Goal: Book appointment/travel/reservation

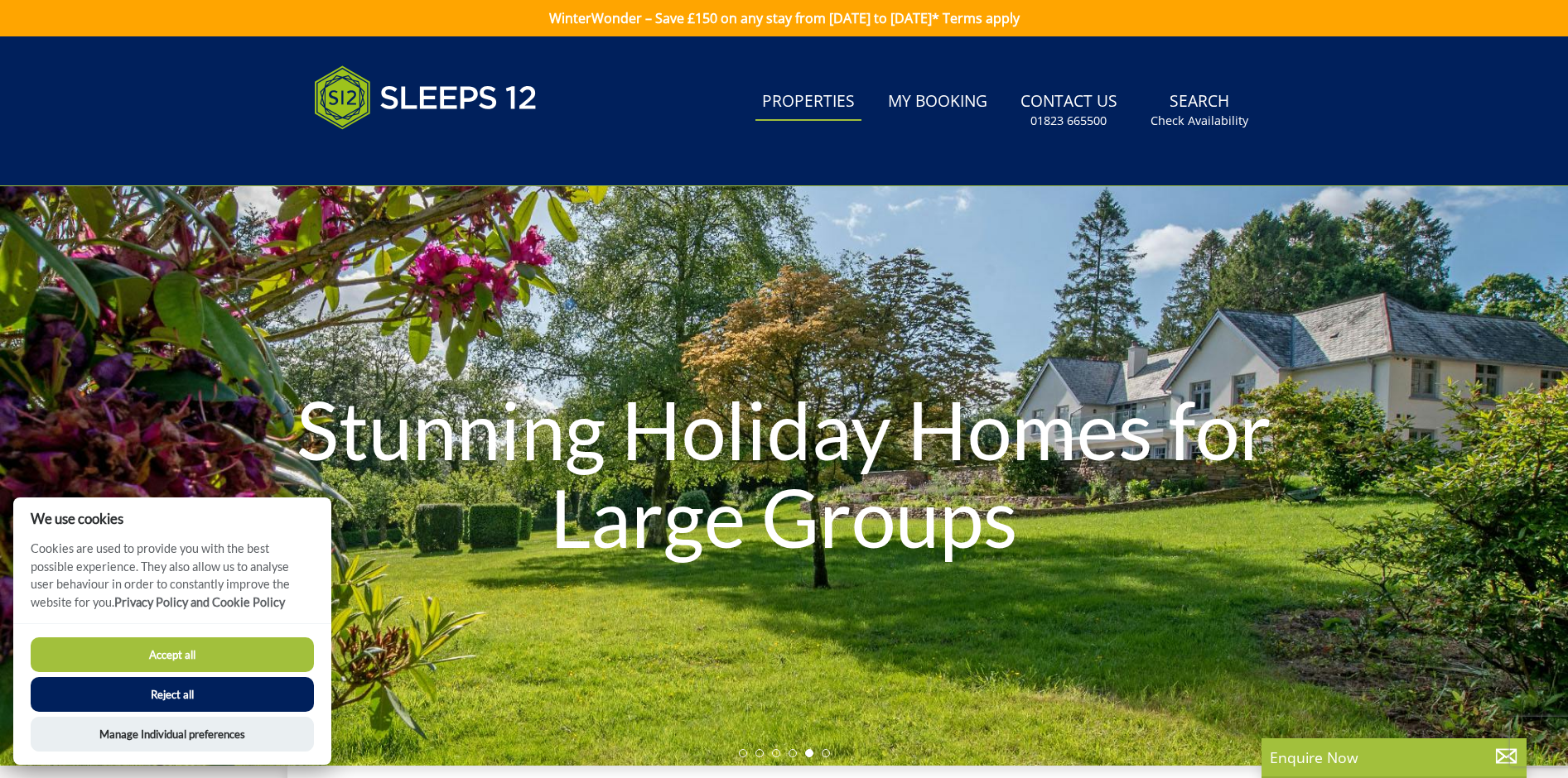
click at [236, 656] on button "Accept all" at bounding box center [172, 655] width 283 height 34
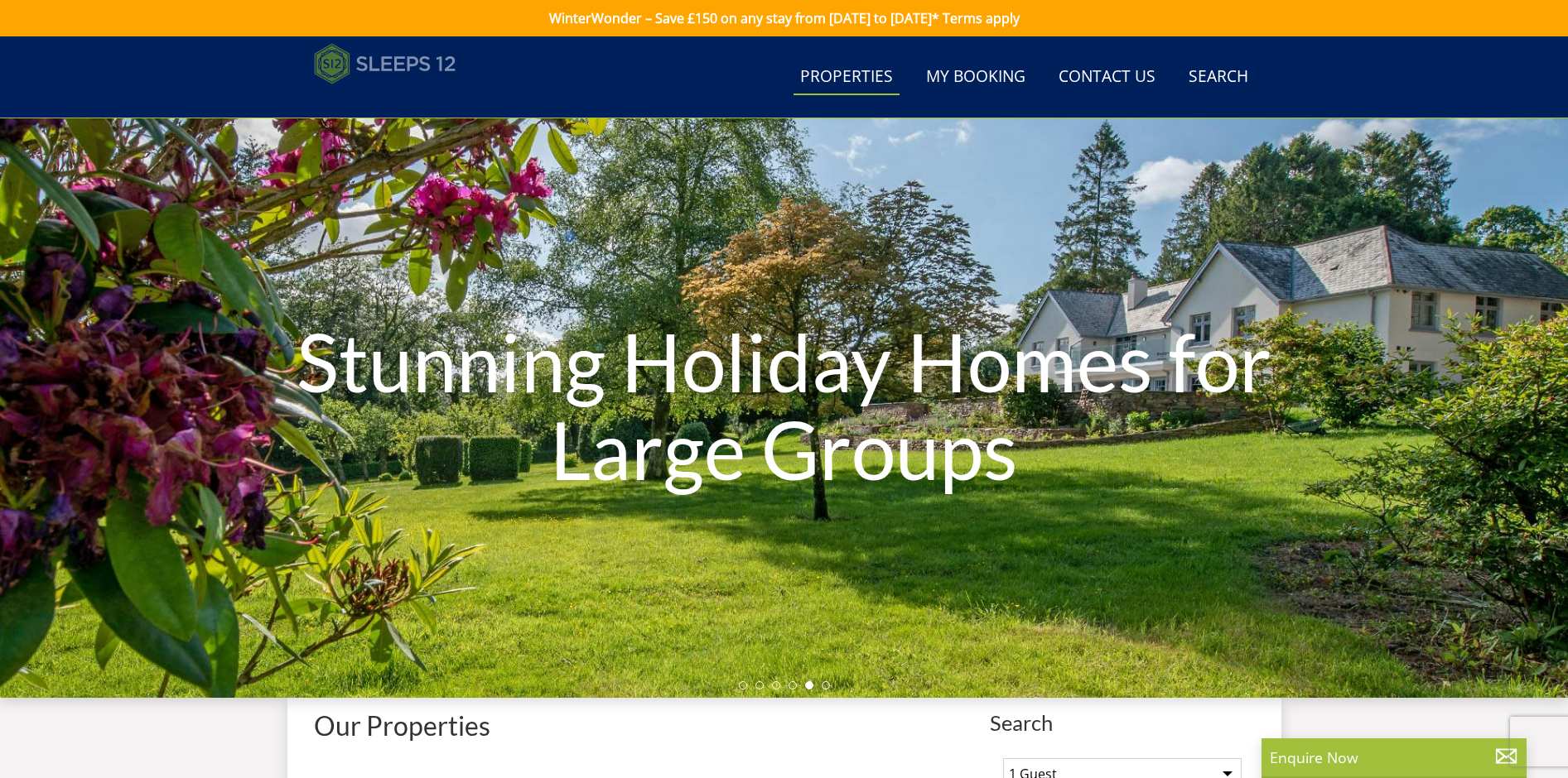
scroll to position [528, 0]
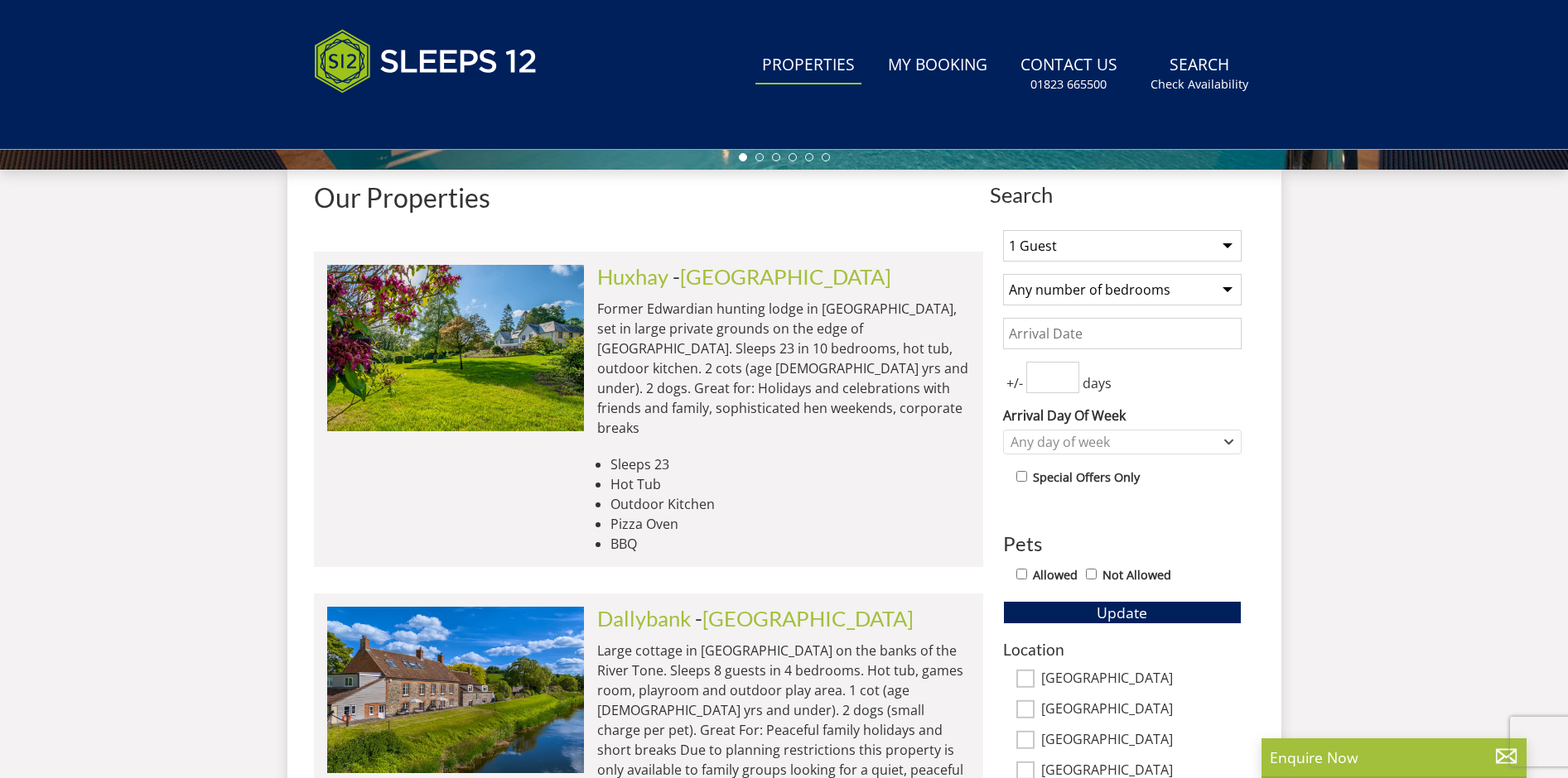
click at [1062, 242] on select "1 Guest 2 Guests 3 Guests 4 Guests 5 Guests 6 Guests 7 Guests 8 Guests 9 Guests…" at bounding box center [1123, 245] width 238 height 31
select select "15"
click at [1003, 230] on select "1 Guest 2 Guests 3 Guests 4 Guests 5 Guests 6 Guests 7 Guests 8 Guests 9 Guests…" at bounding box center [1123, 245] width 238 height 31
click at [1116, 281] on select "Any number of bedrooms 3 Bedrooms 4 Bedrooms 5 Bedrooms 6 Bedrooms 7 Bedrooms 8…" at bounding box center [1123, 290] width 238 height 31
click at [1175, 322] on input "Date" at bounding box center [1123, 334] width 238 height 31
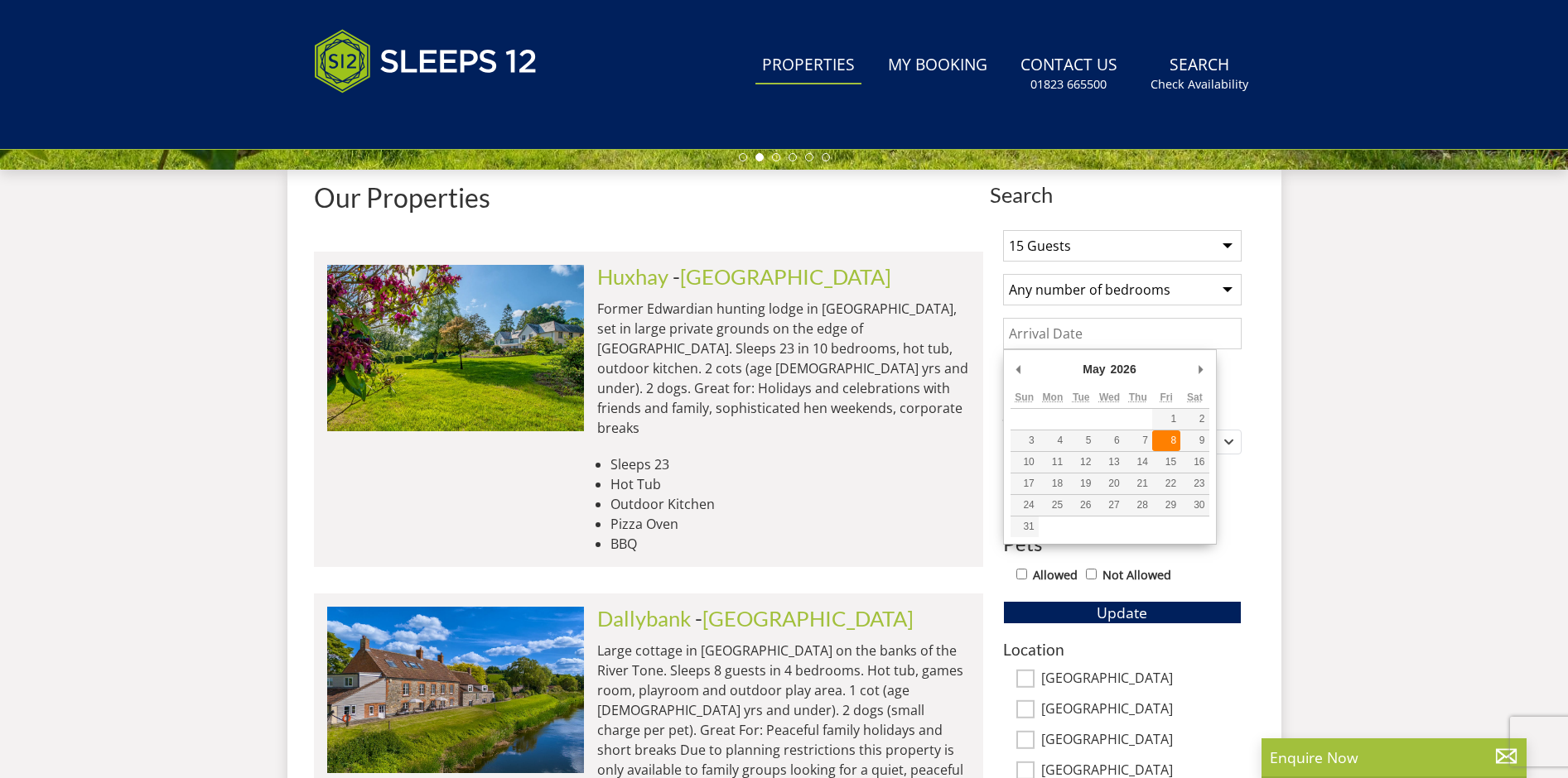
type input "[DATE]"
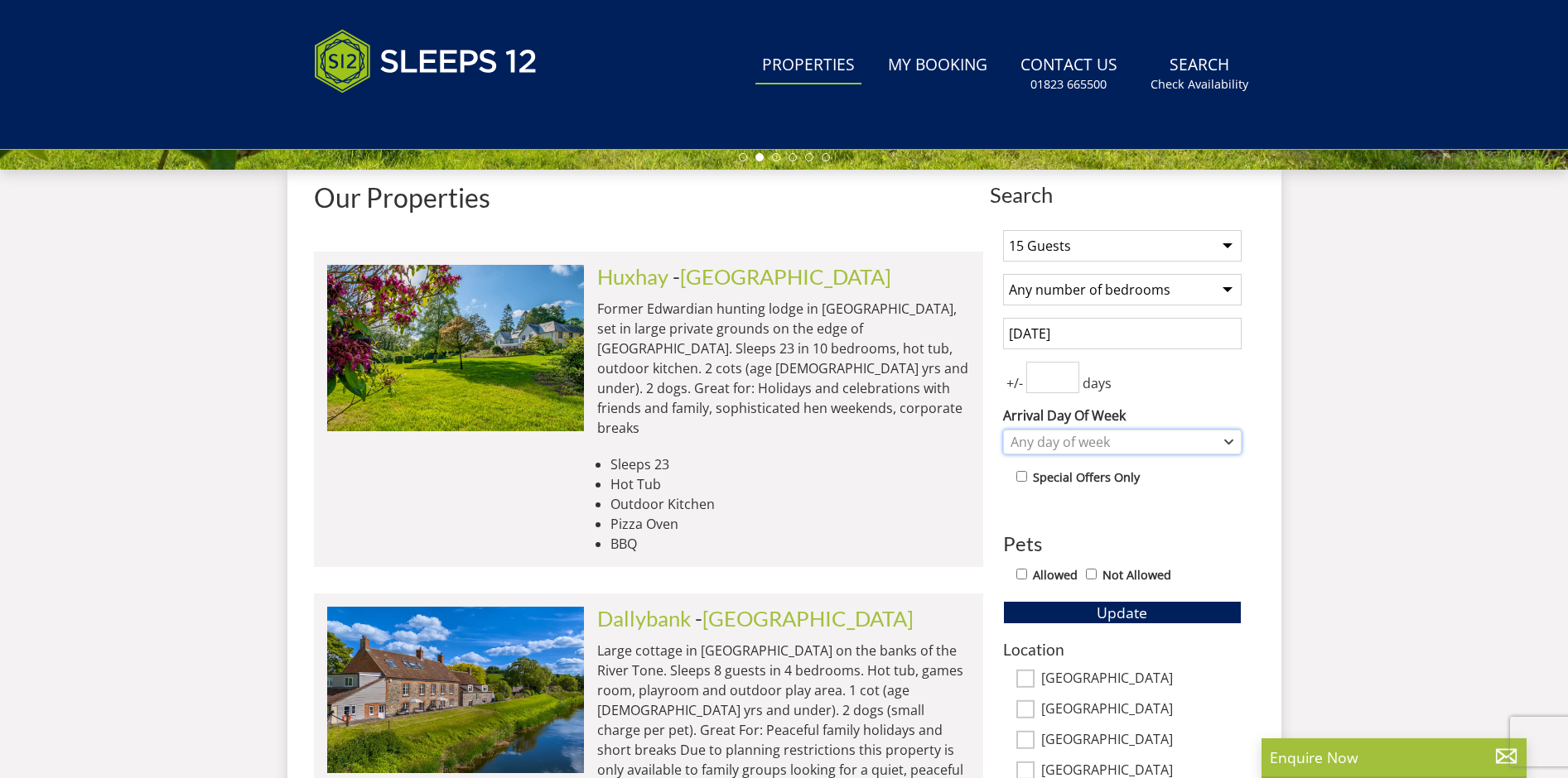
click at [1110, 441] on div "Any day of week" at bounding box center [1113, 441] width 215 height 18
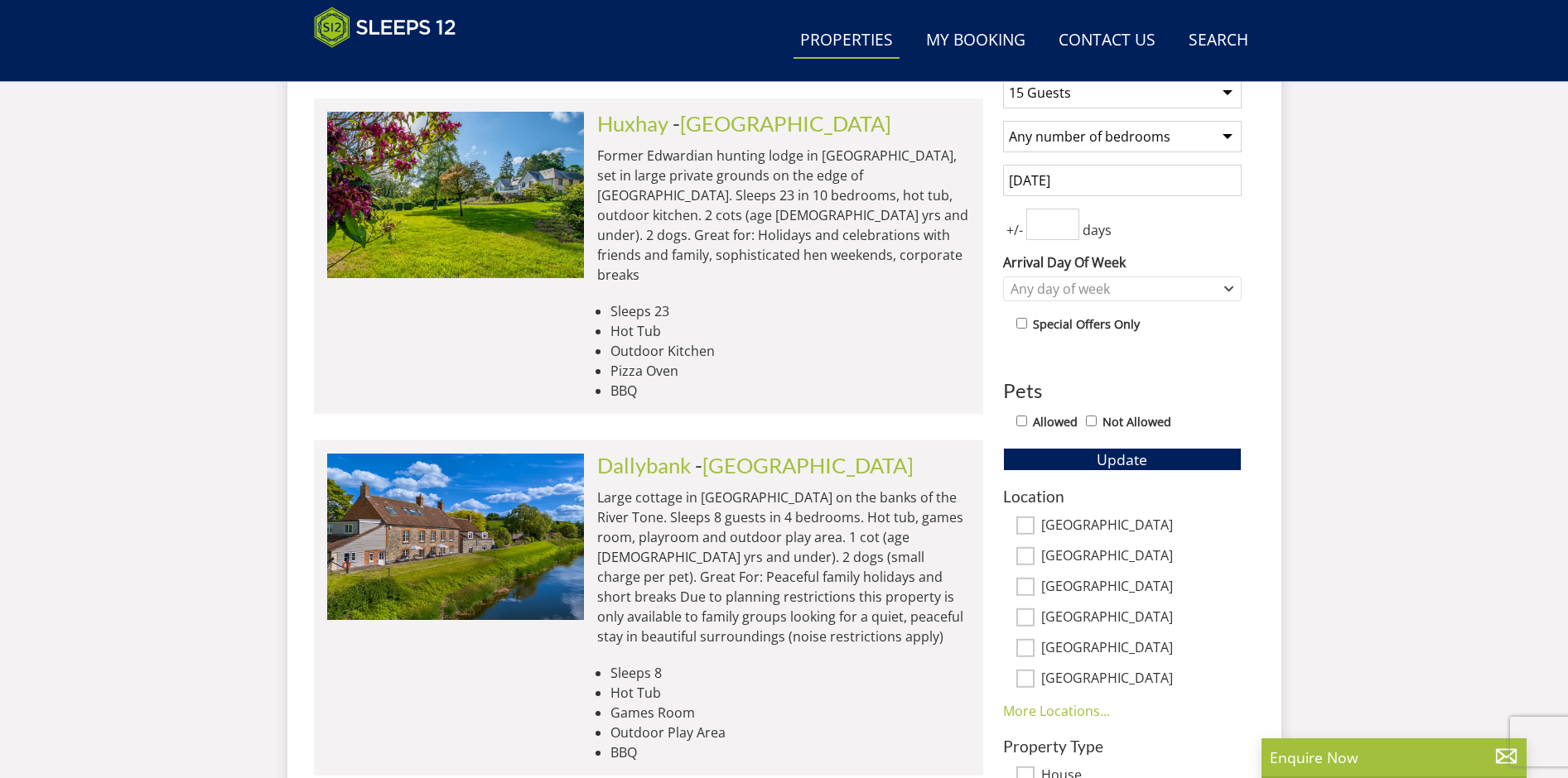
scroll to position [687, 0]
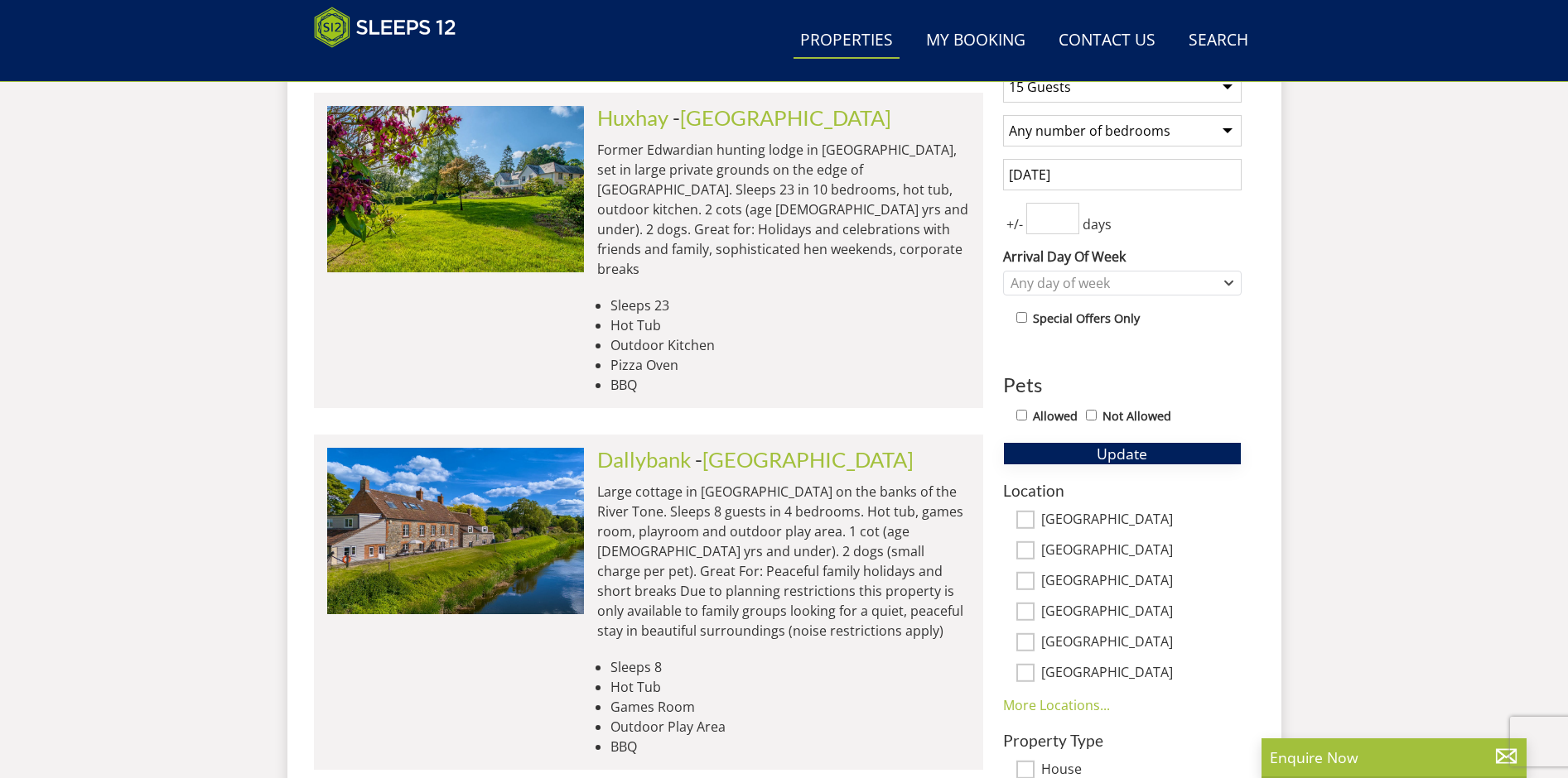
click at [1140, 464] on button "Update" at bounding box center [1123, 454] width 238 height 23
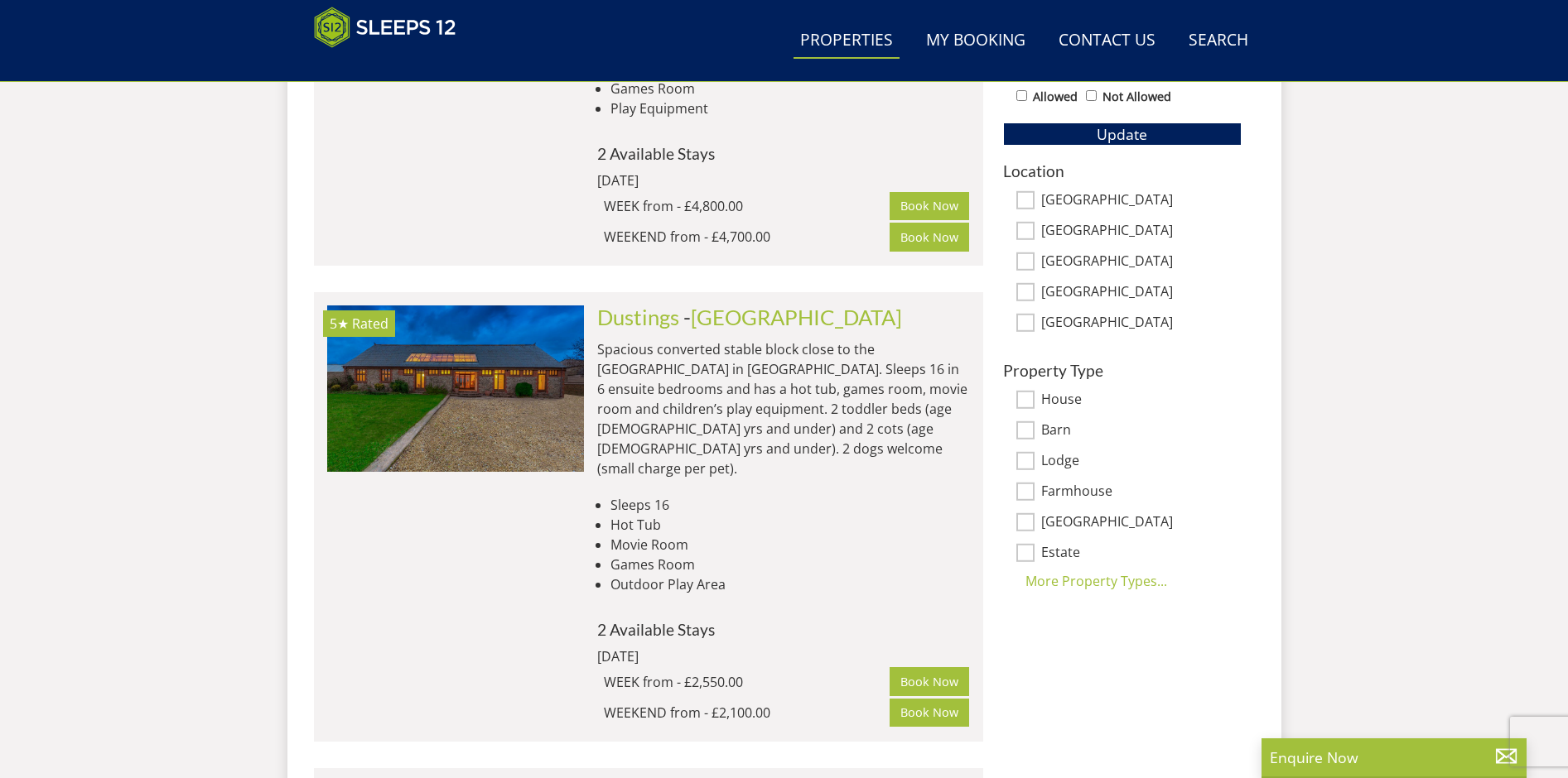
scroll to position [1014, 0]
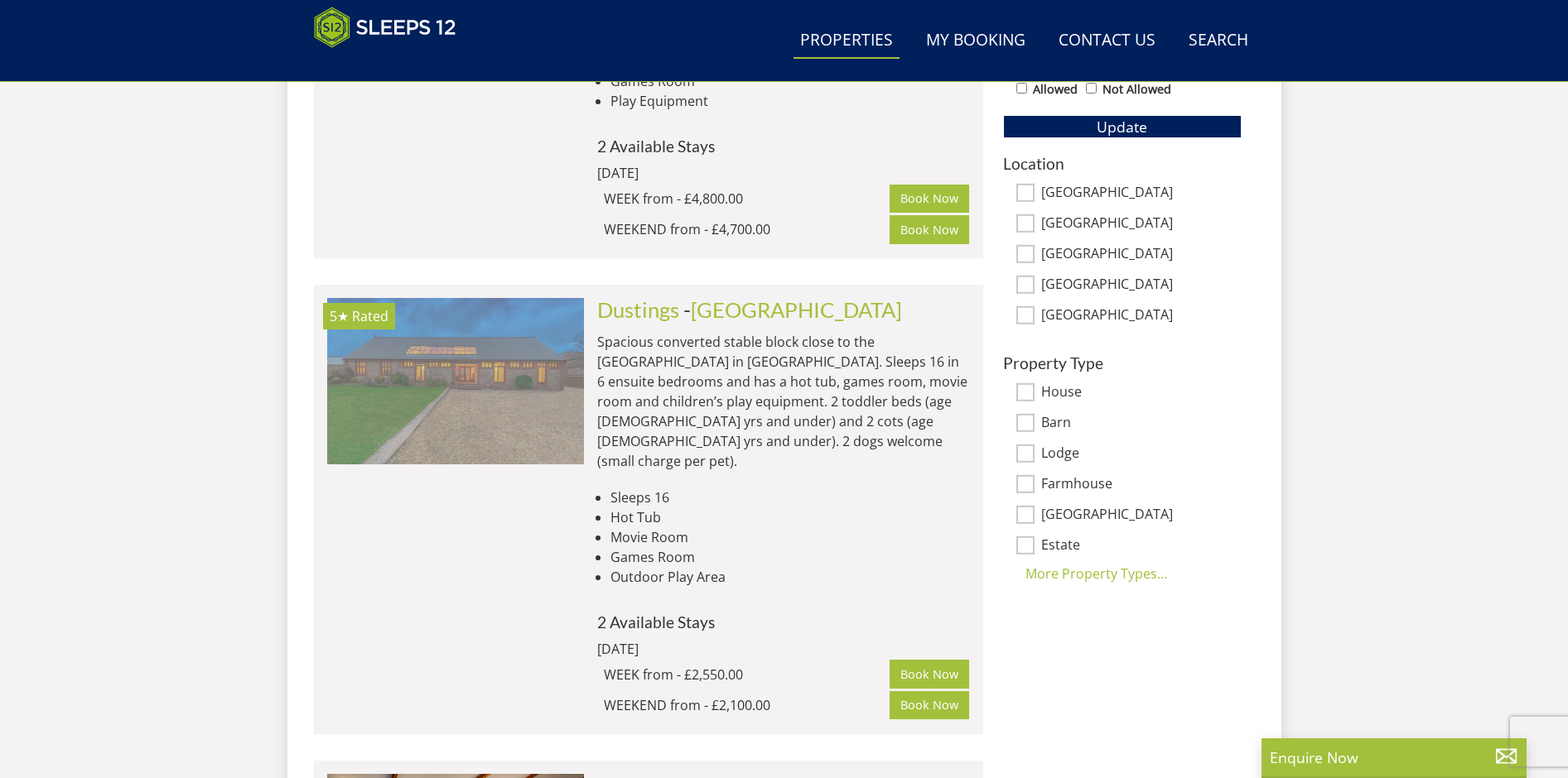
click at [451, 309] on img at bounding box center [455, 381] width 257 height 166
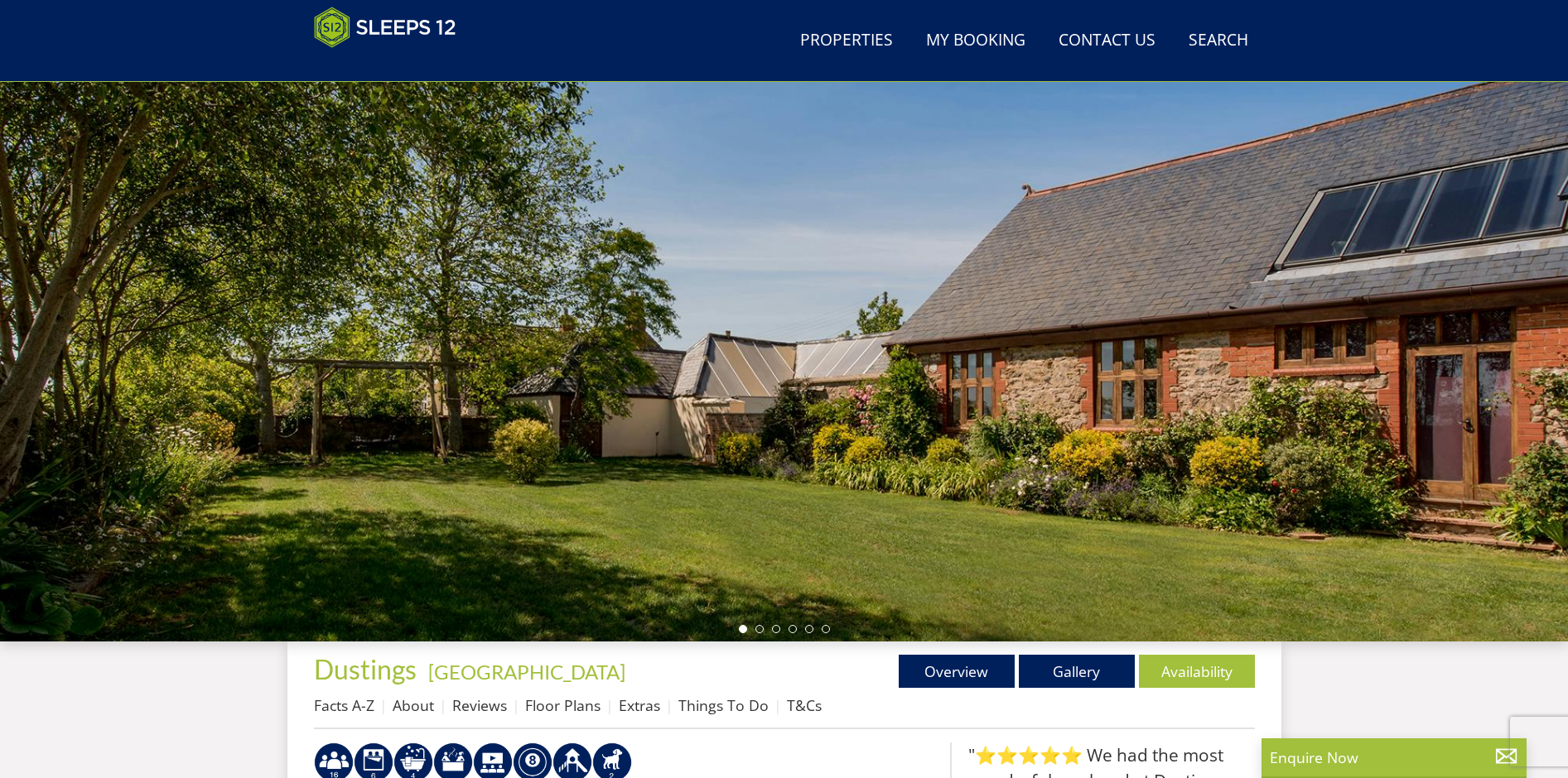
scroll to position [64, 0]
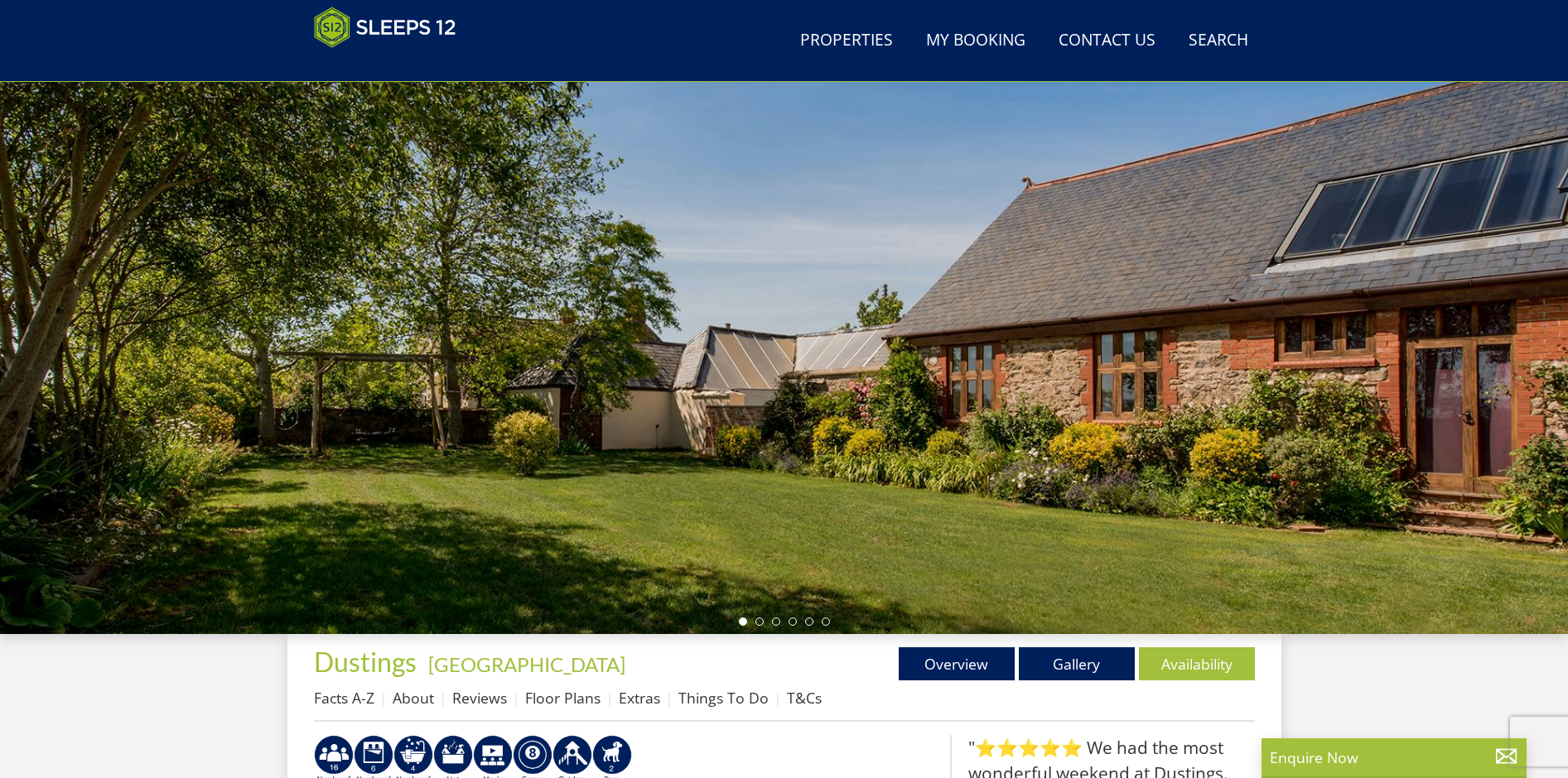
click at [1488, 331] on div at bounding box center [784, 344] width 1568 height 580
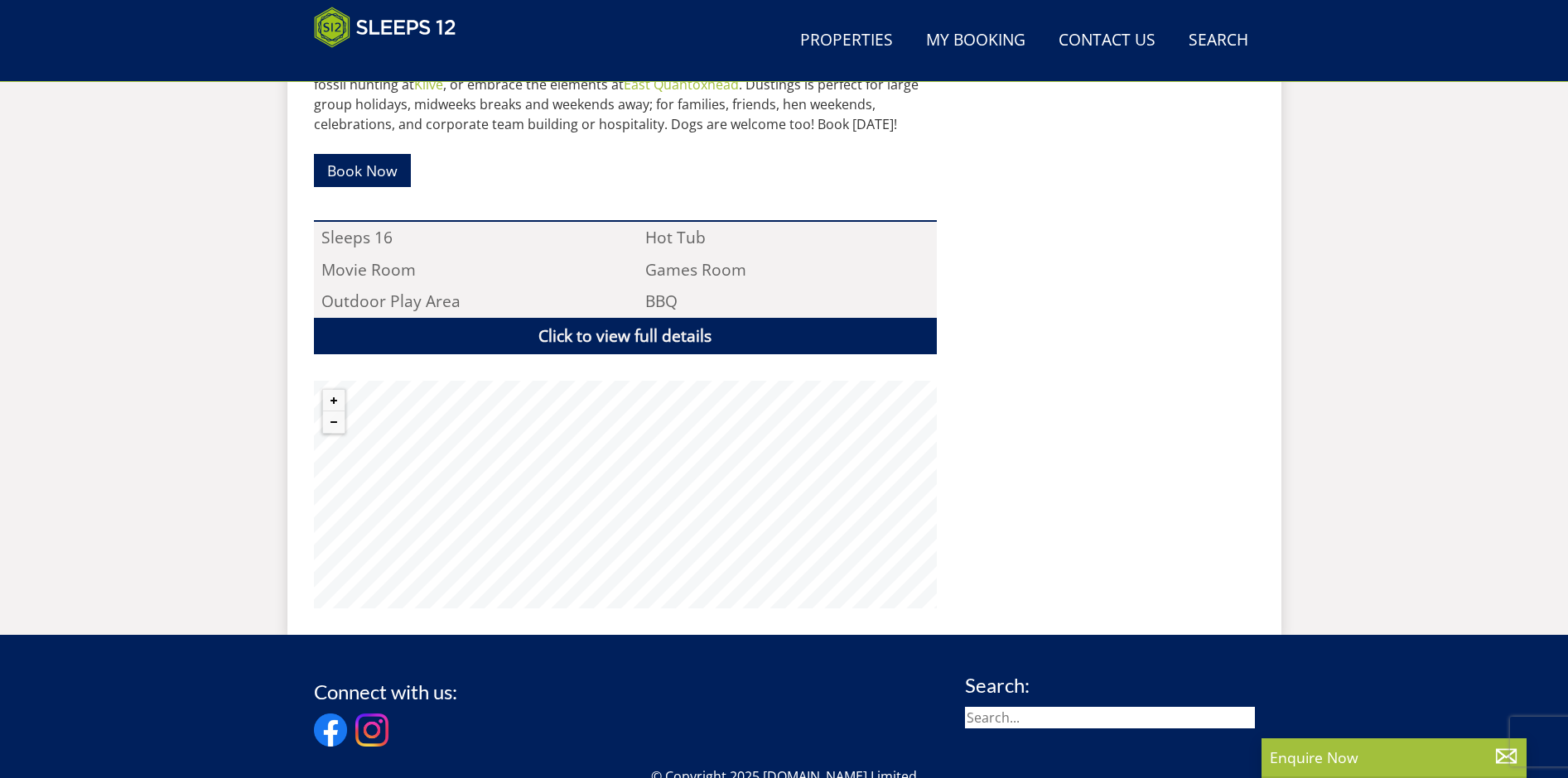
select select "15"
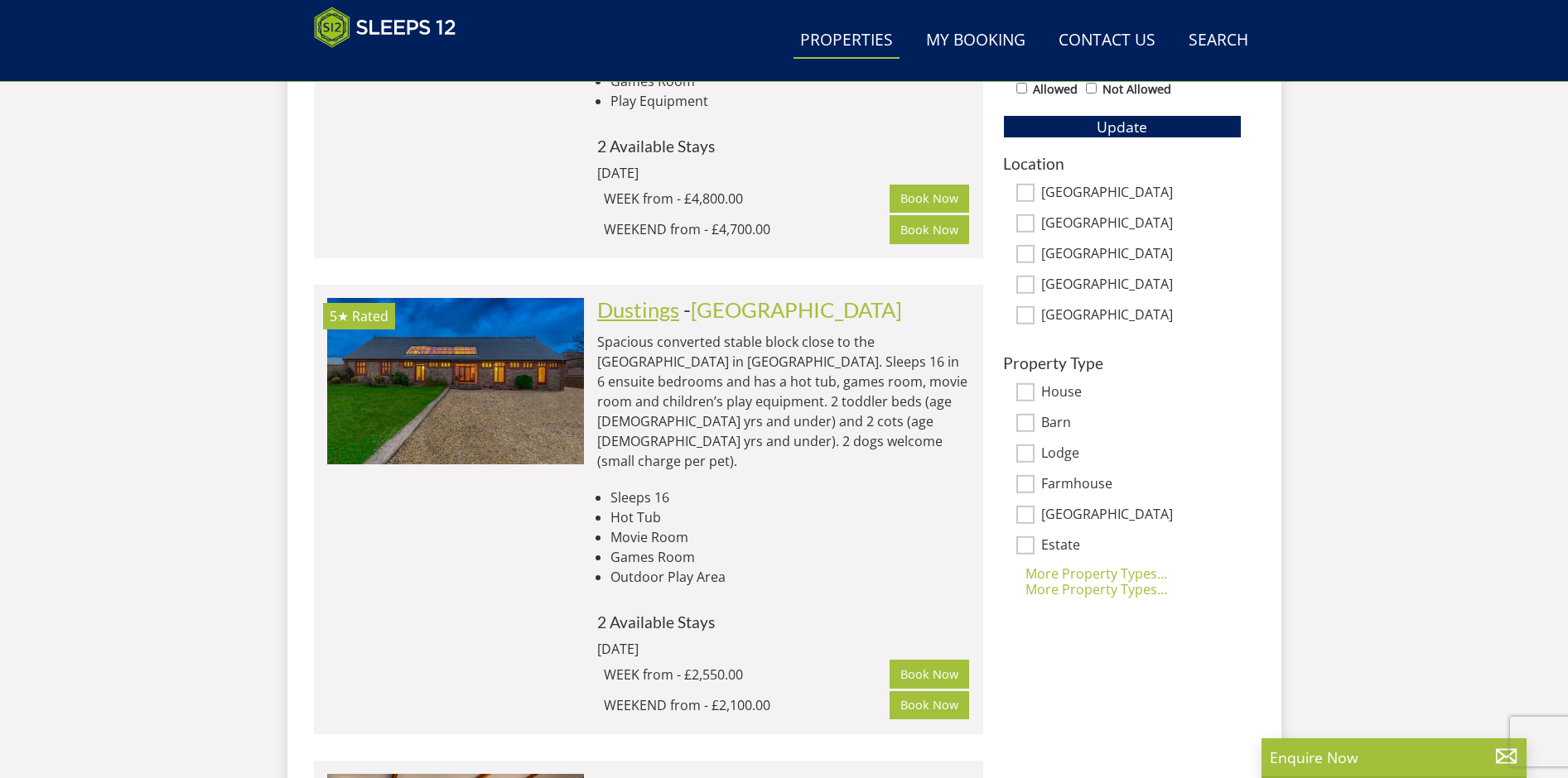
click at [623, 297] on link "Dustings" at bounding box center [638, 310] width 82 height 25
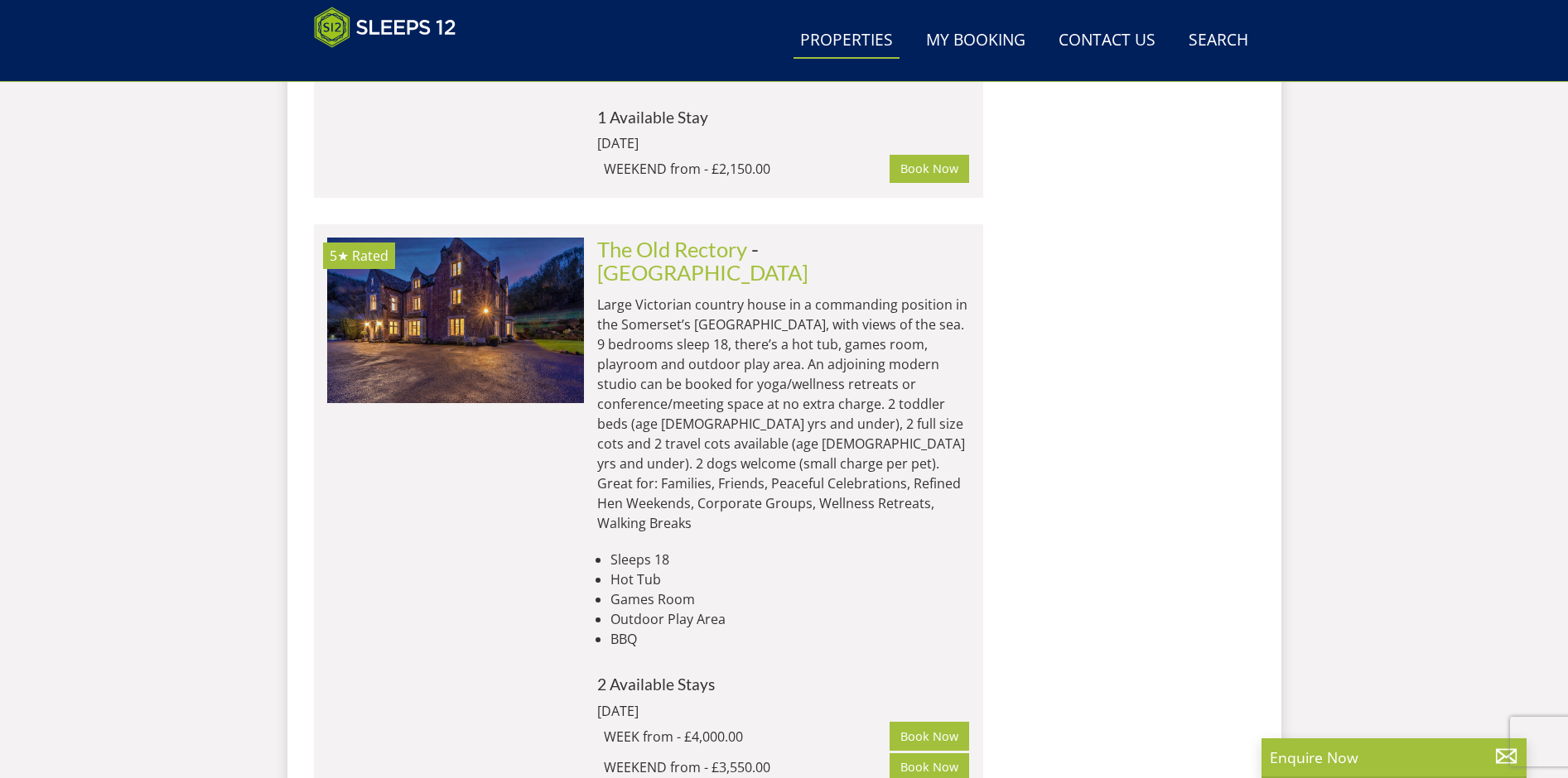
scroll to position [2904, 0]
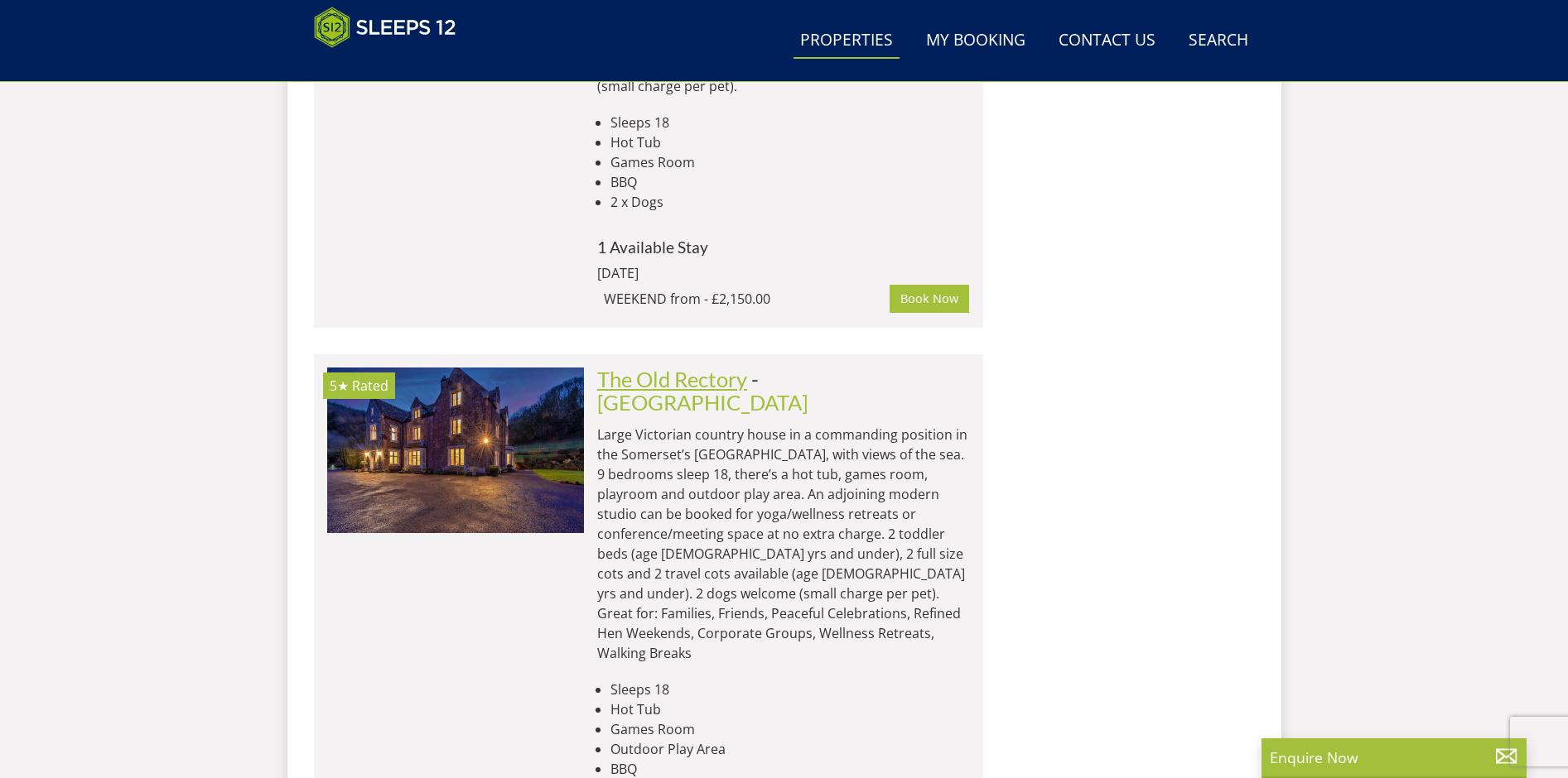
click at [678, 367] on link "The Old Rectory" at bounding box center [671, 379] width 150 height 25
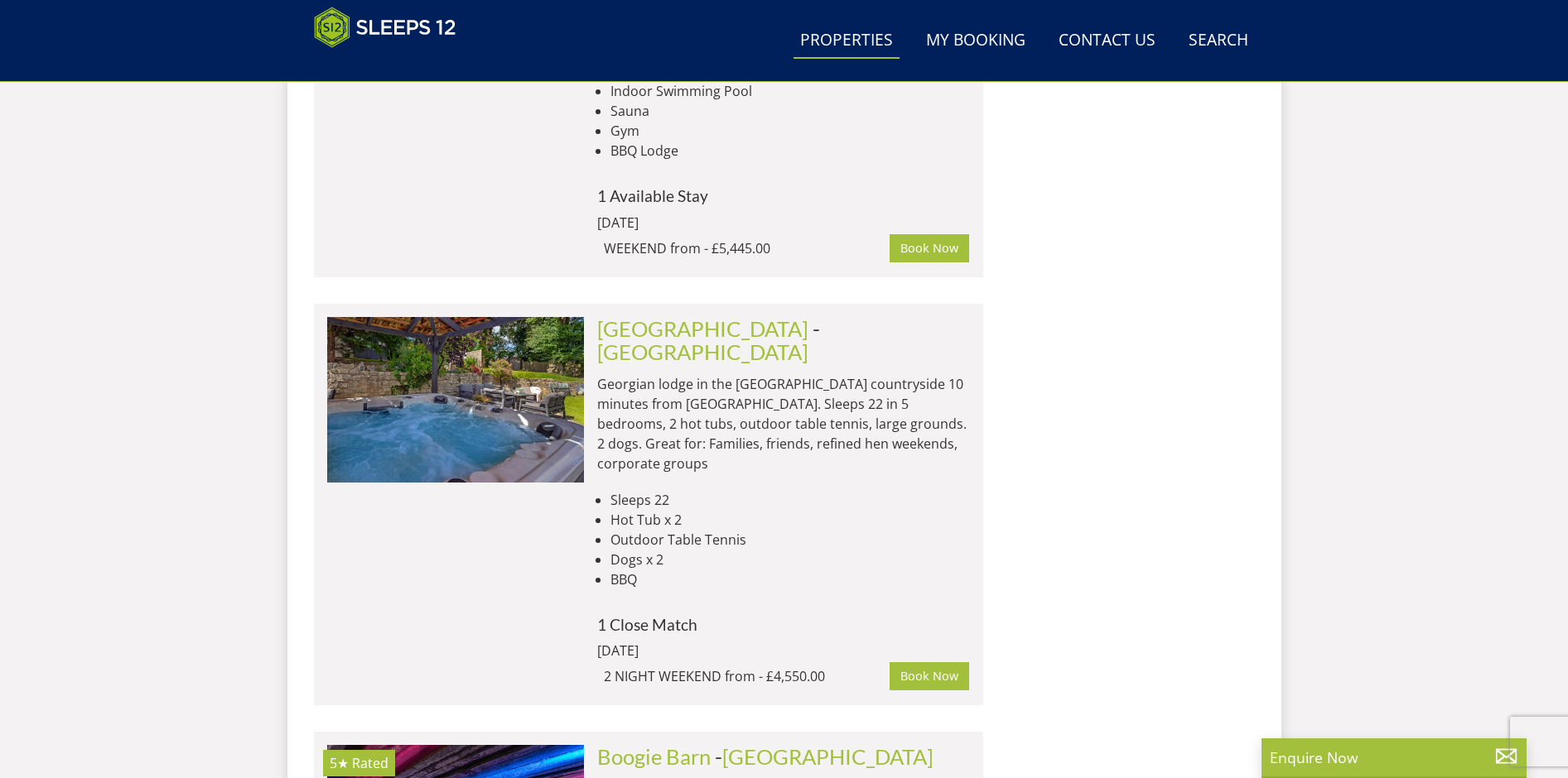
scroll to position [8020, 0]
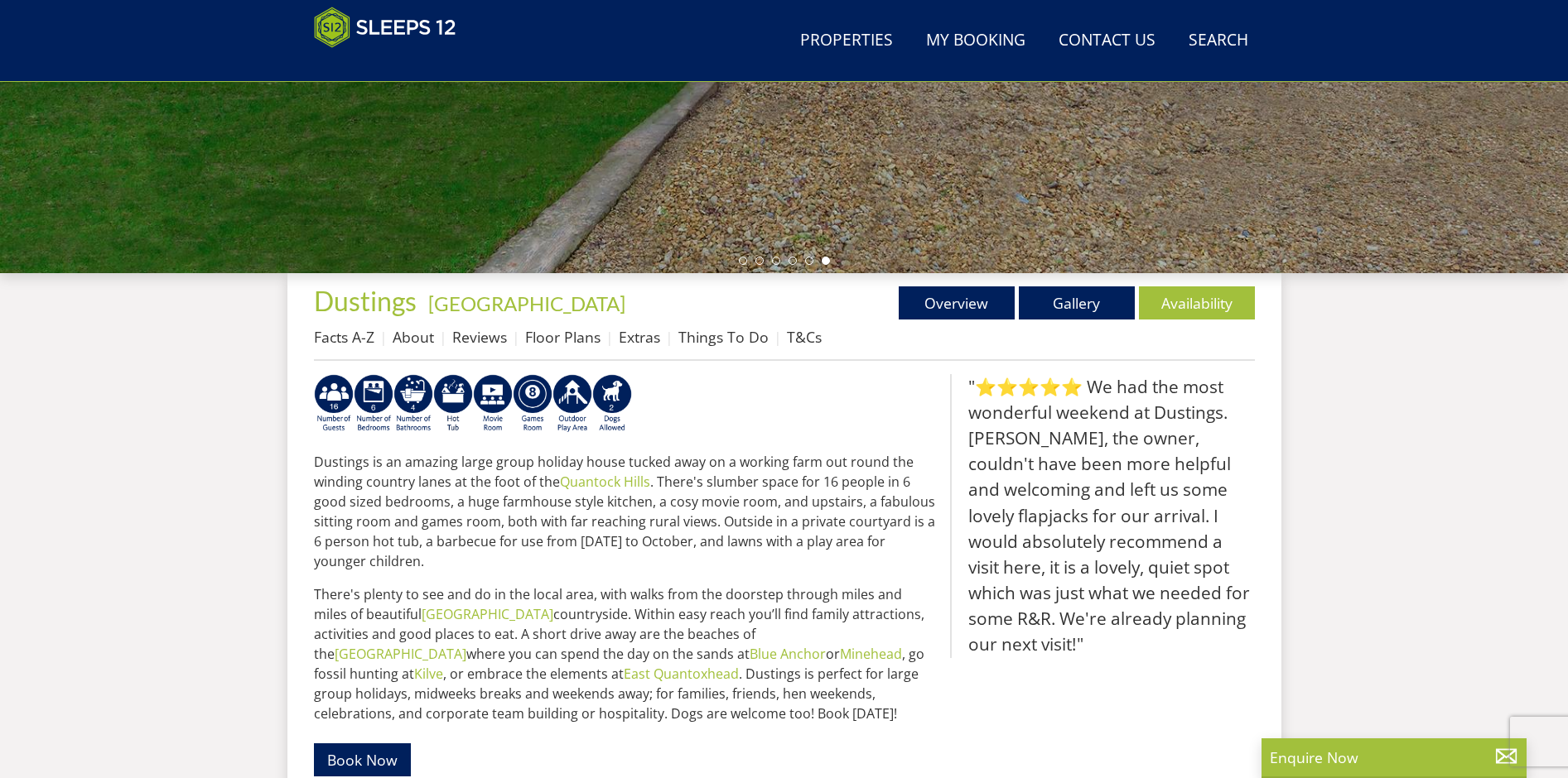
scroll to position [413, 0]
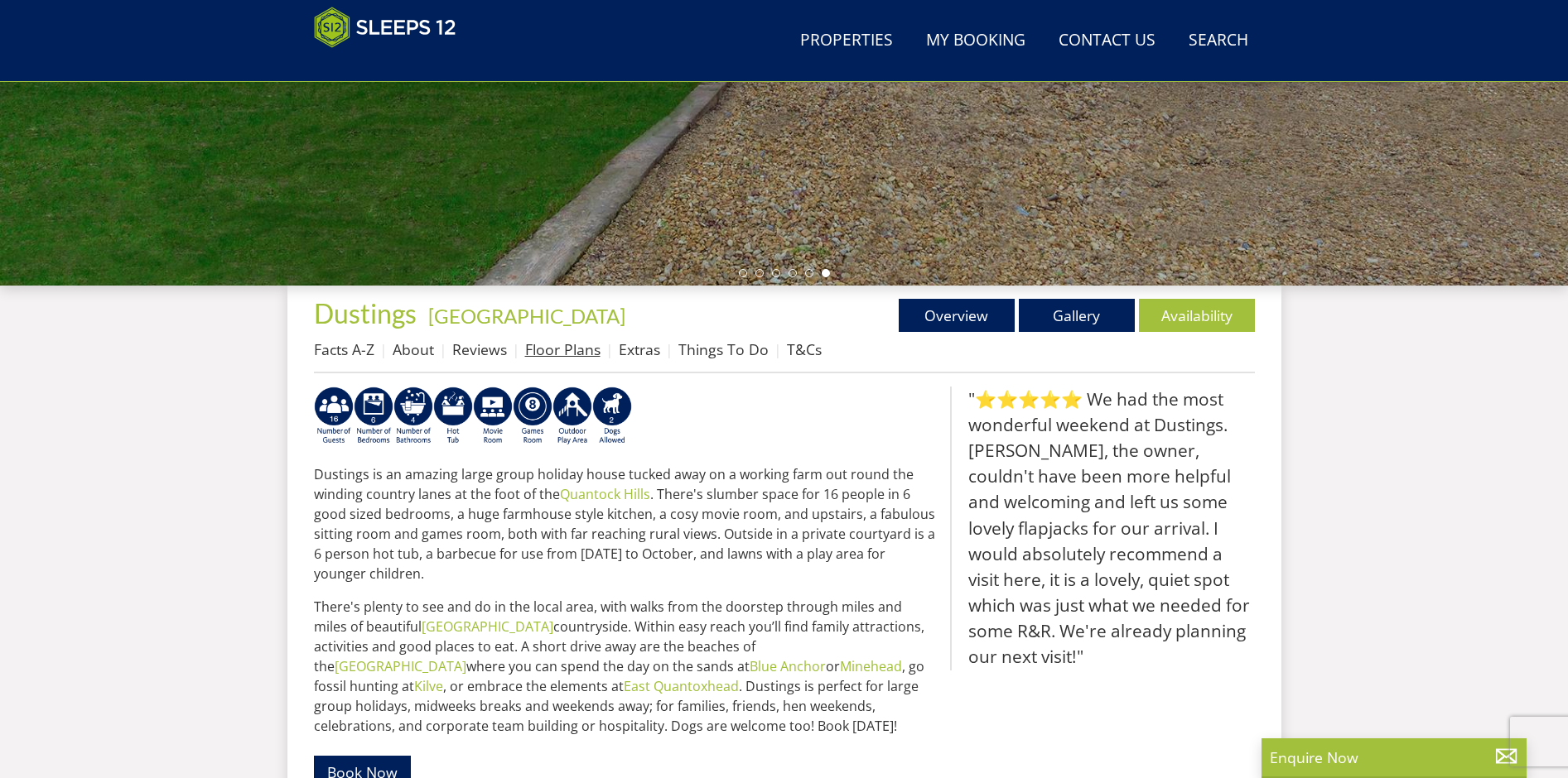
click at [541, 352] on link "Floor Plans" at bounding box center [563, 349] width 75 height 20
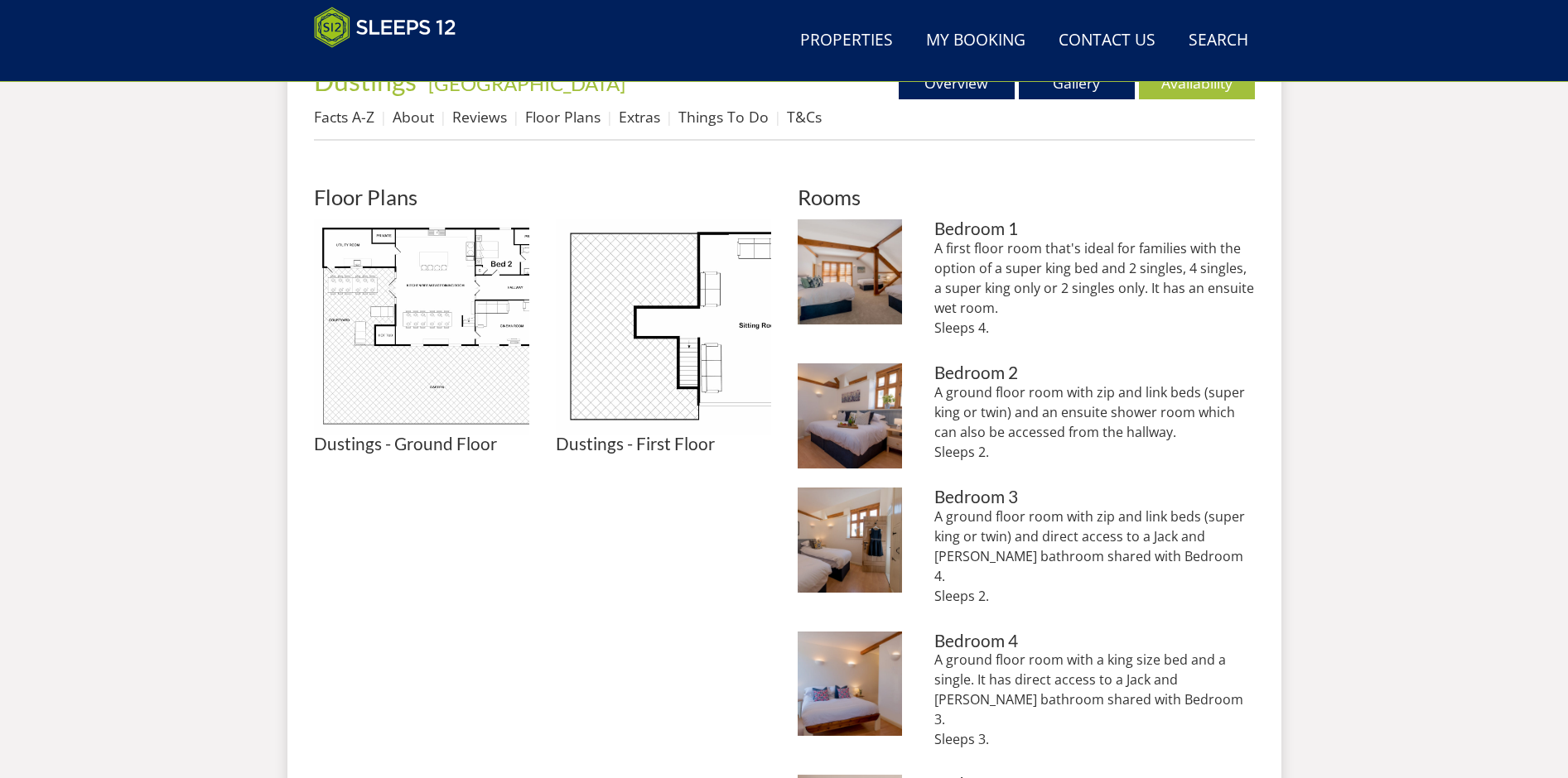
scroll to position [650, 0]
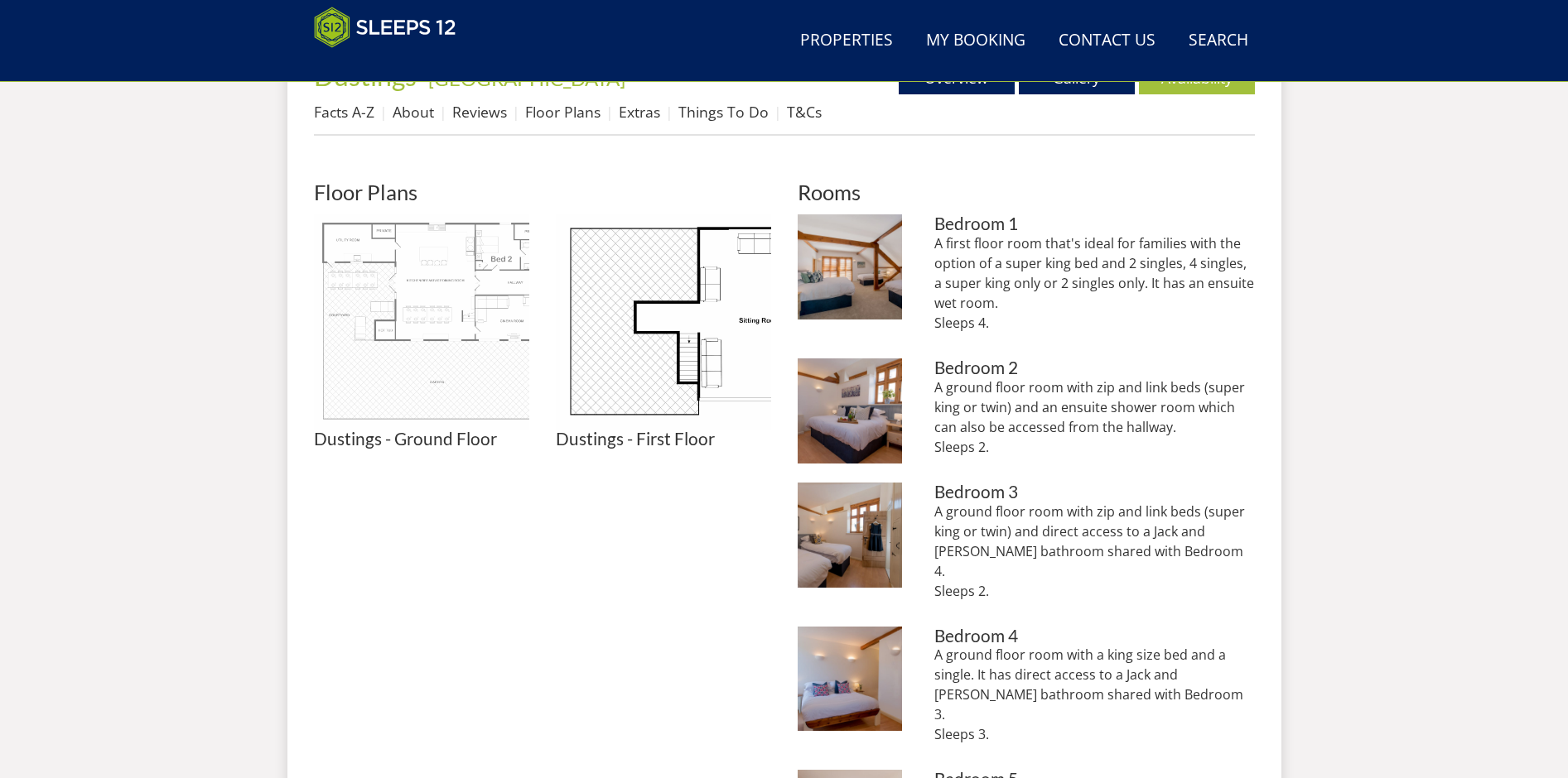
click at [491, 290] on img at bounding box center [422, 322] width 216 height 215
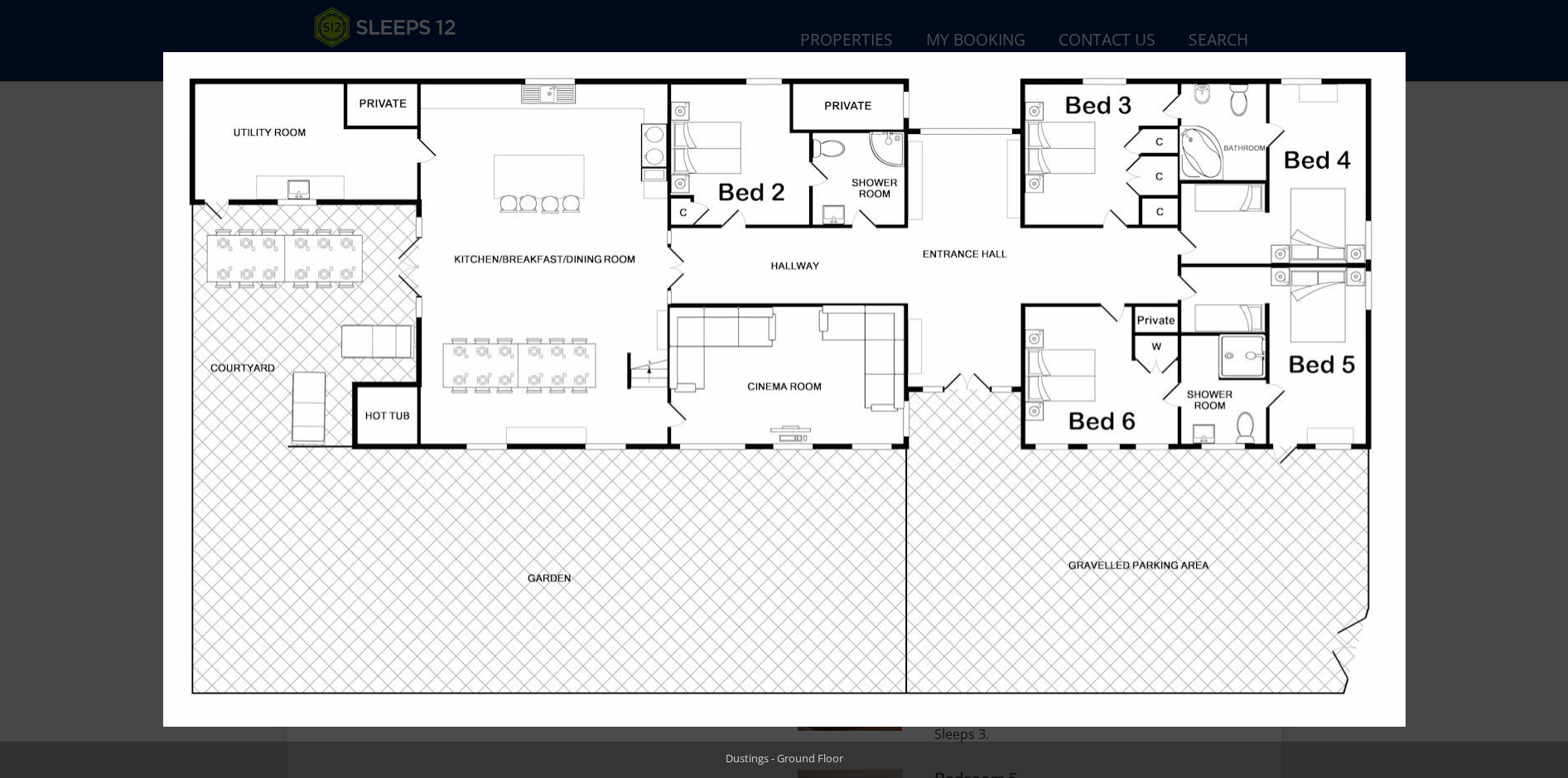
click at [1425, 268] on div at bounding box center [913, 424] width 1500 height 745
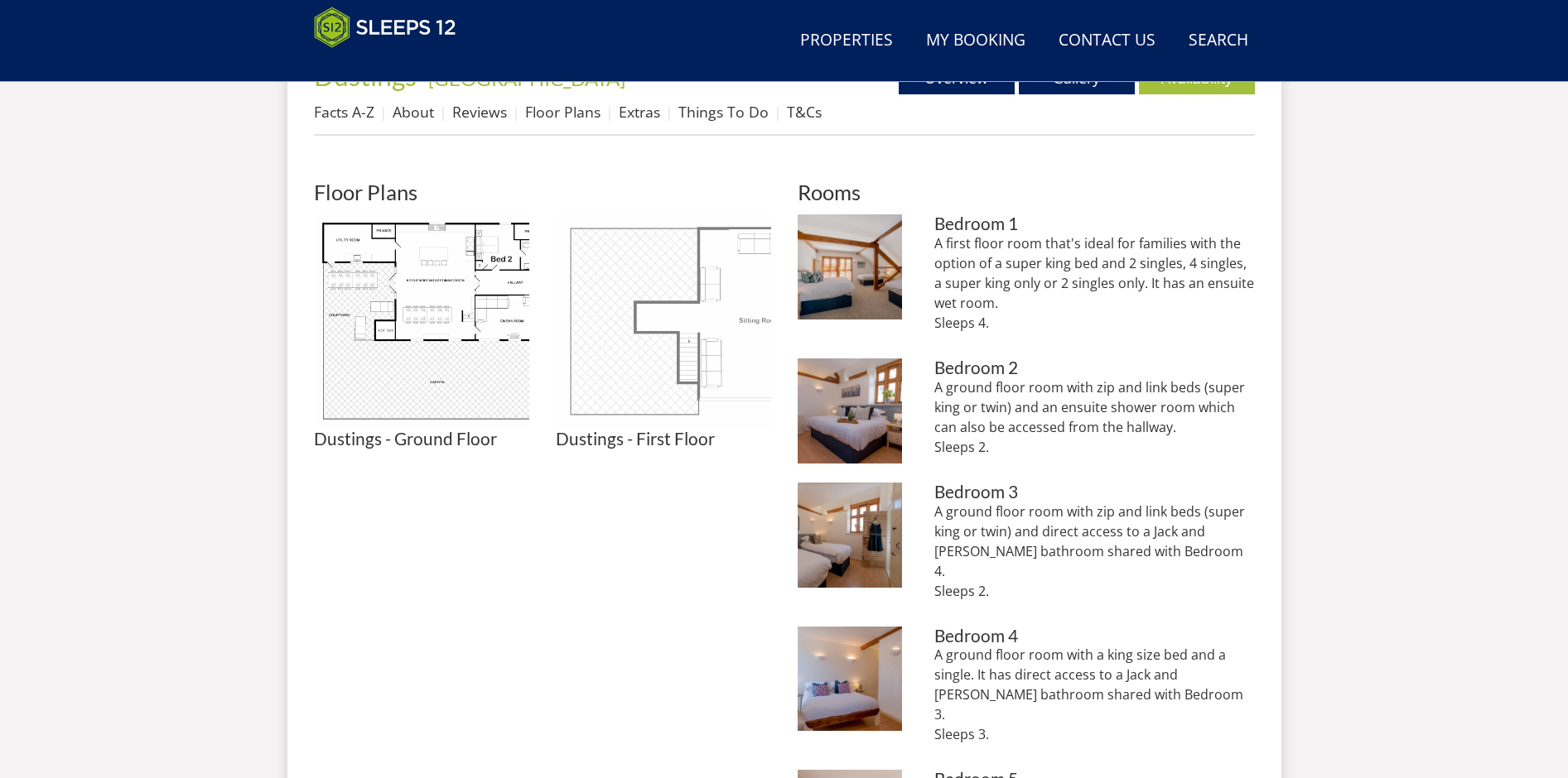
click at [643, 354] on img at bounding box center [664, 322] width 216 height 215
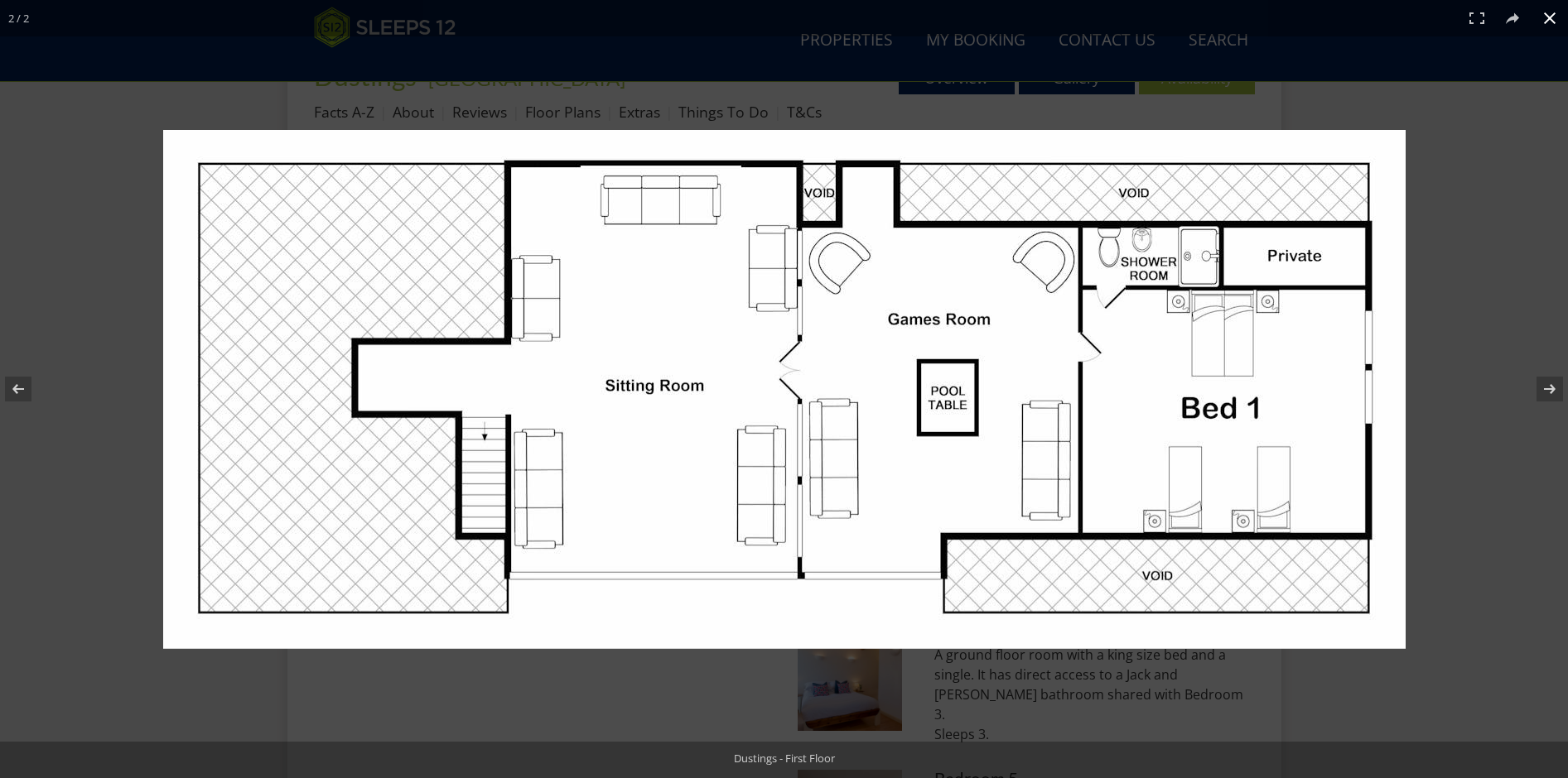
click at [1471, 378] on div at bounding box center [784, 389] width 1568 height 778
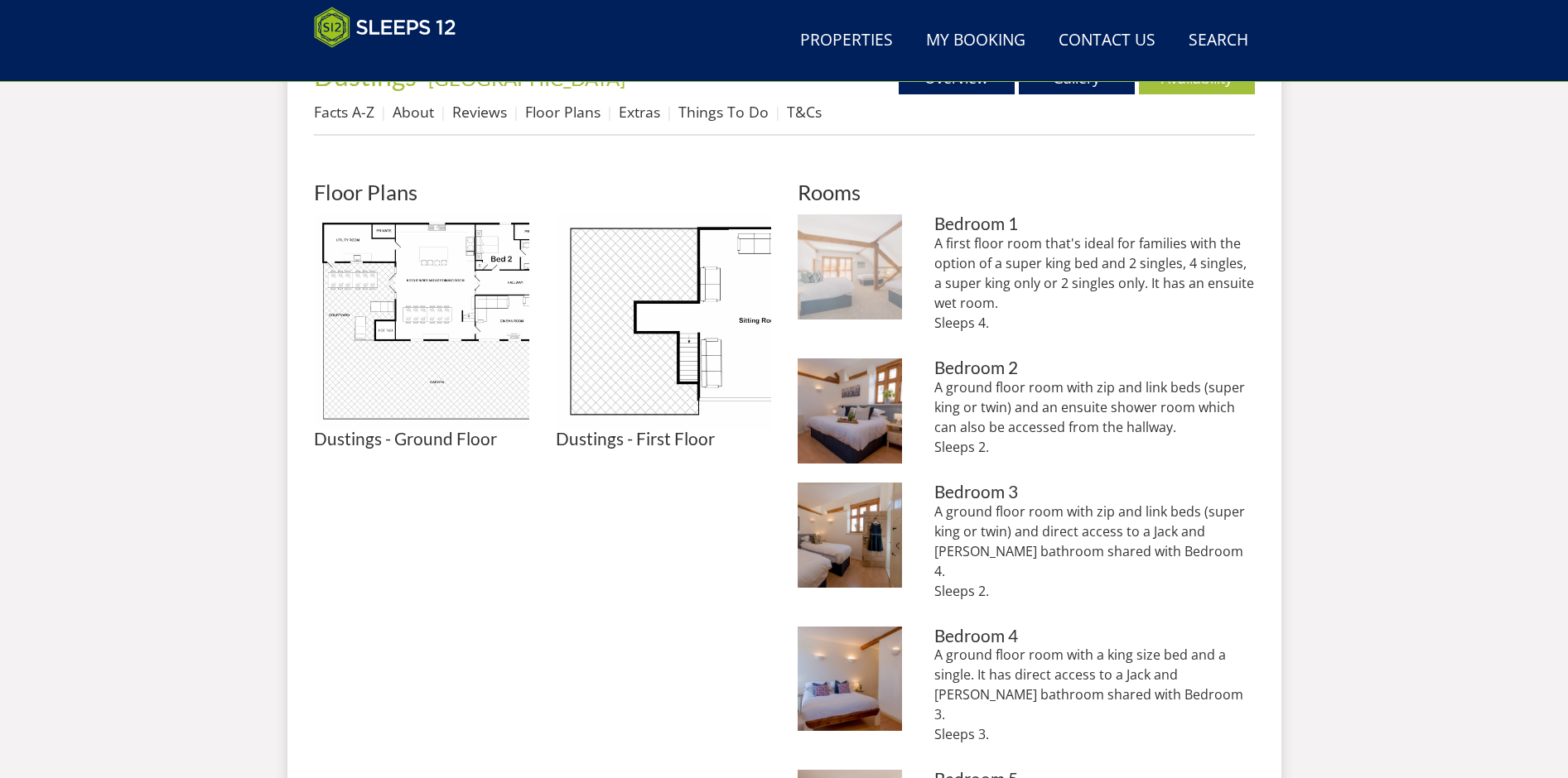
click at [881, 292] on img at bounding box center [850, 267] width 105 height 105
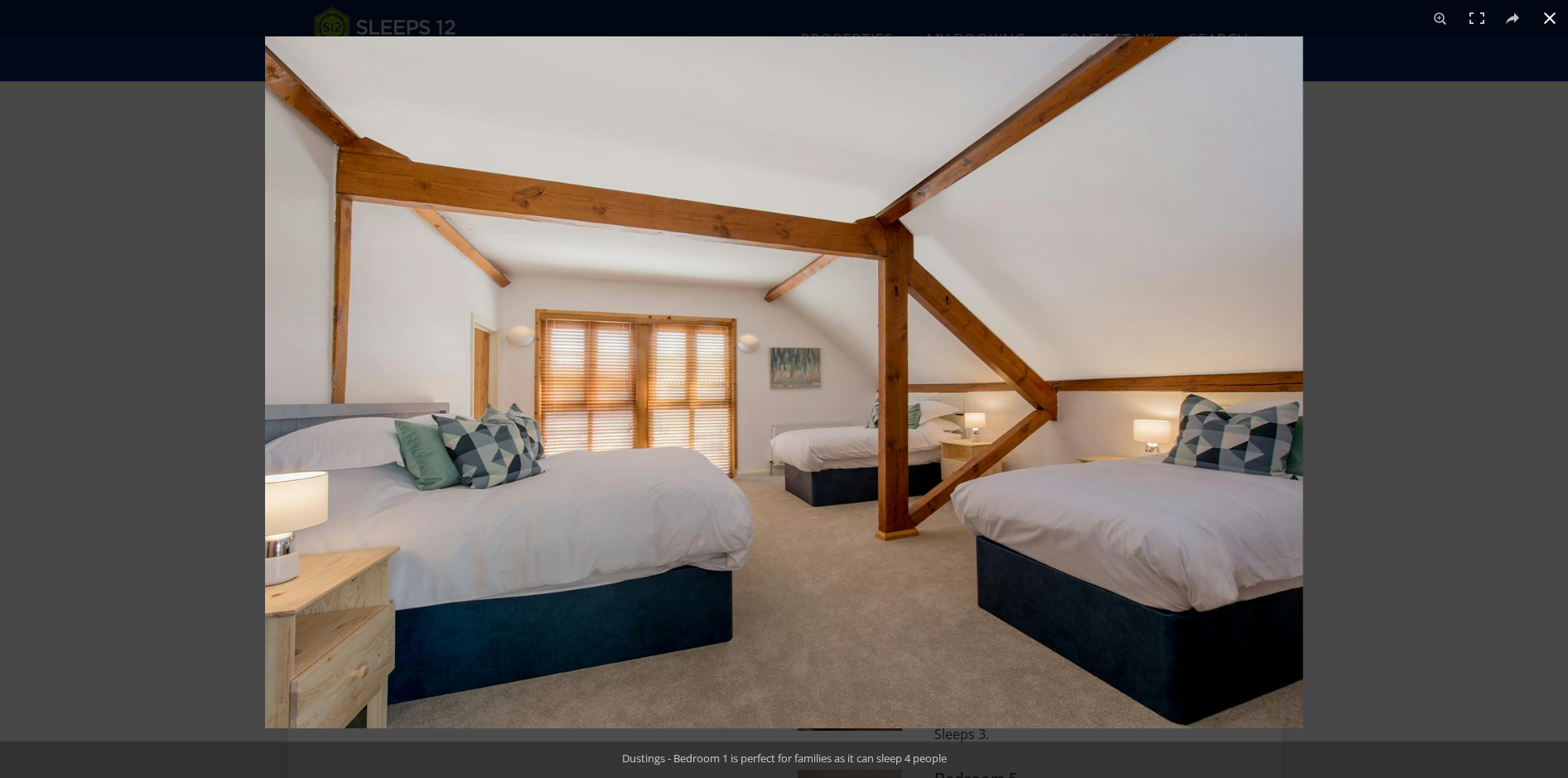
click at [1411, 322] on div at bounding box center [1049, 425] width 1568 height 778
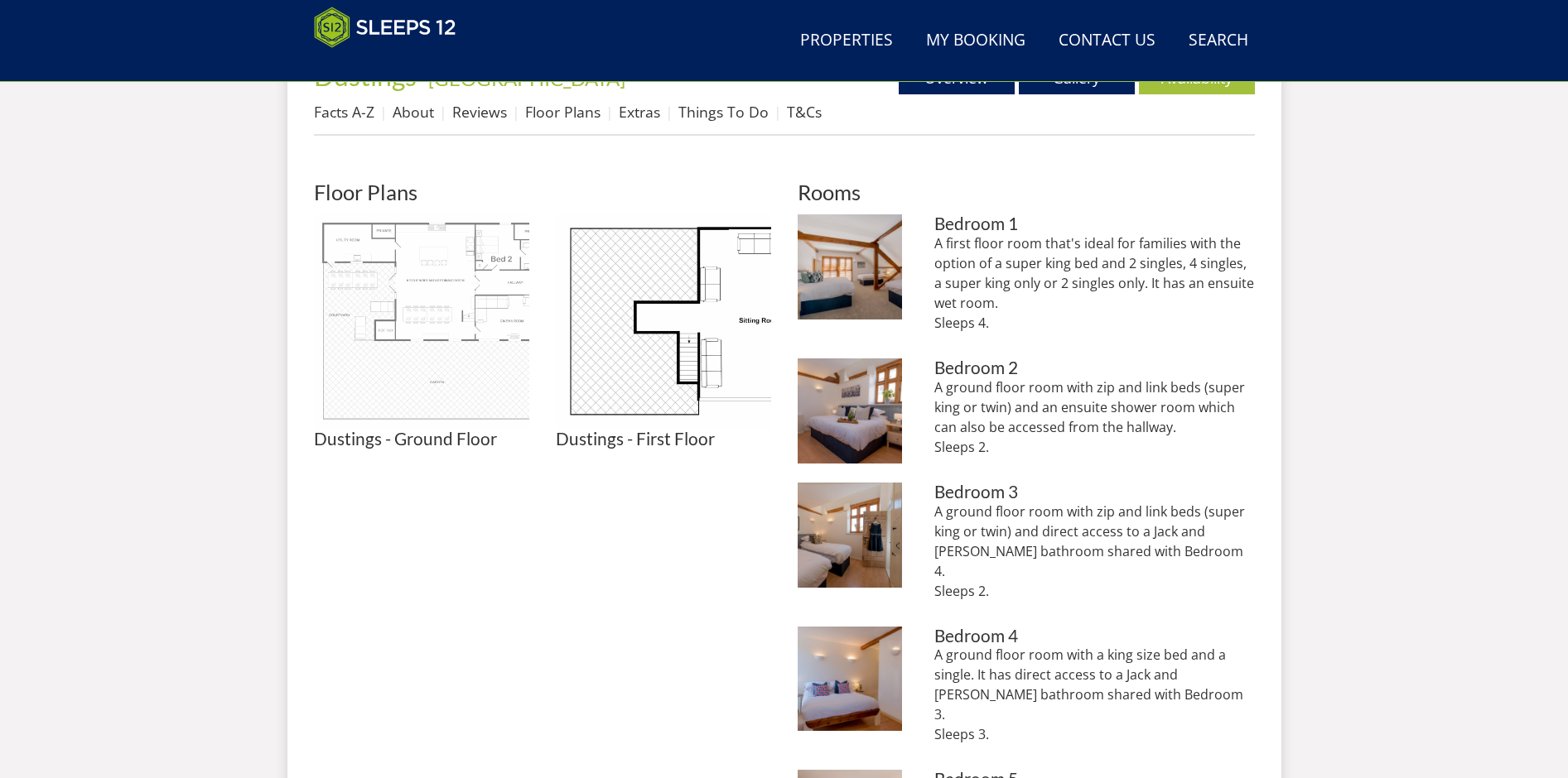
click at [442, 313] on img at bounding box center [422, 322] width 216 height 215
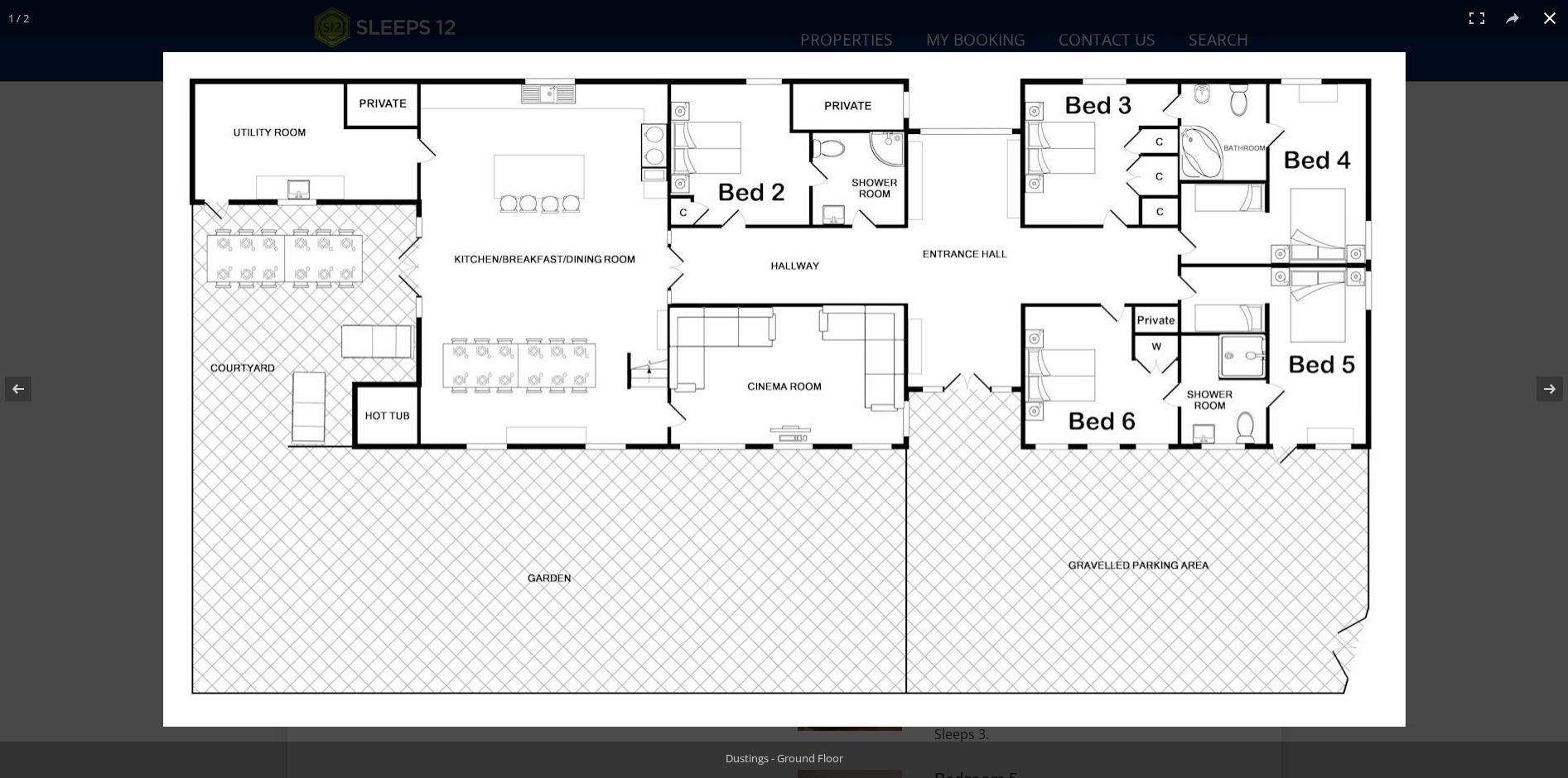
click at [1488, 249] on div at bounding box center [913, 424] width 1500 height 745
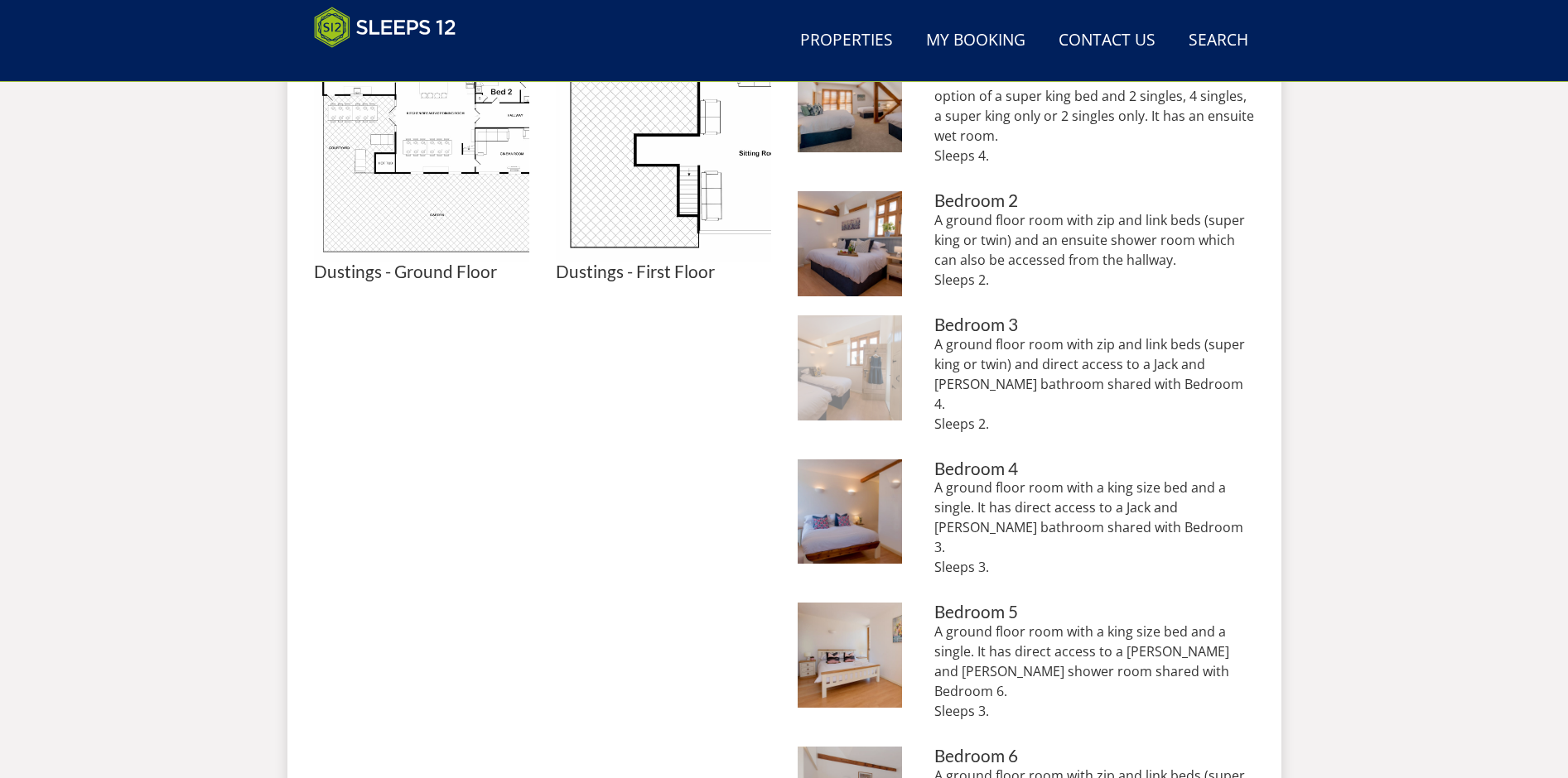
scroll to position [857, 0]
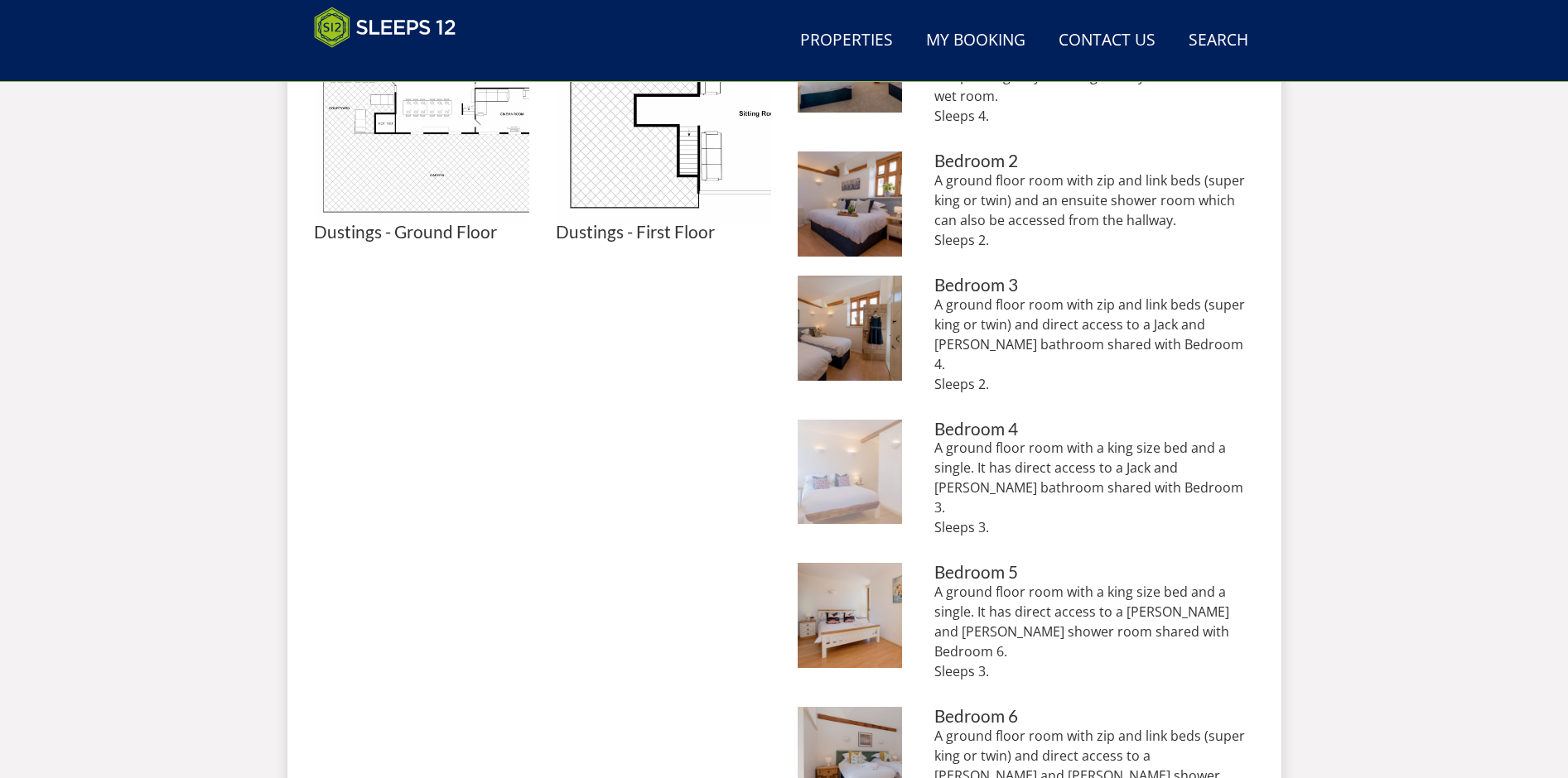
click at [868, 461] on img at bounding box center [850, 472] width 105 height 105
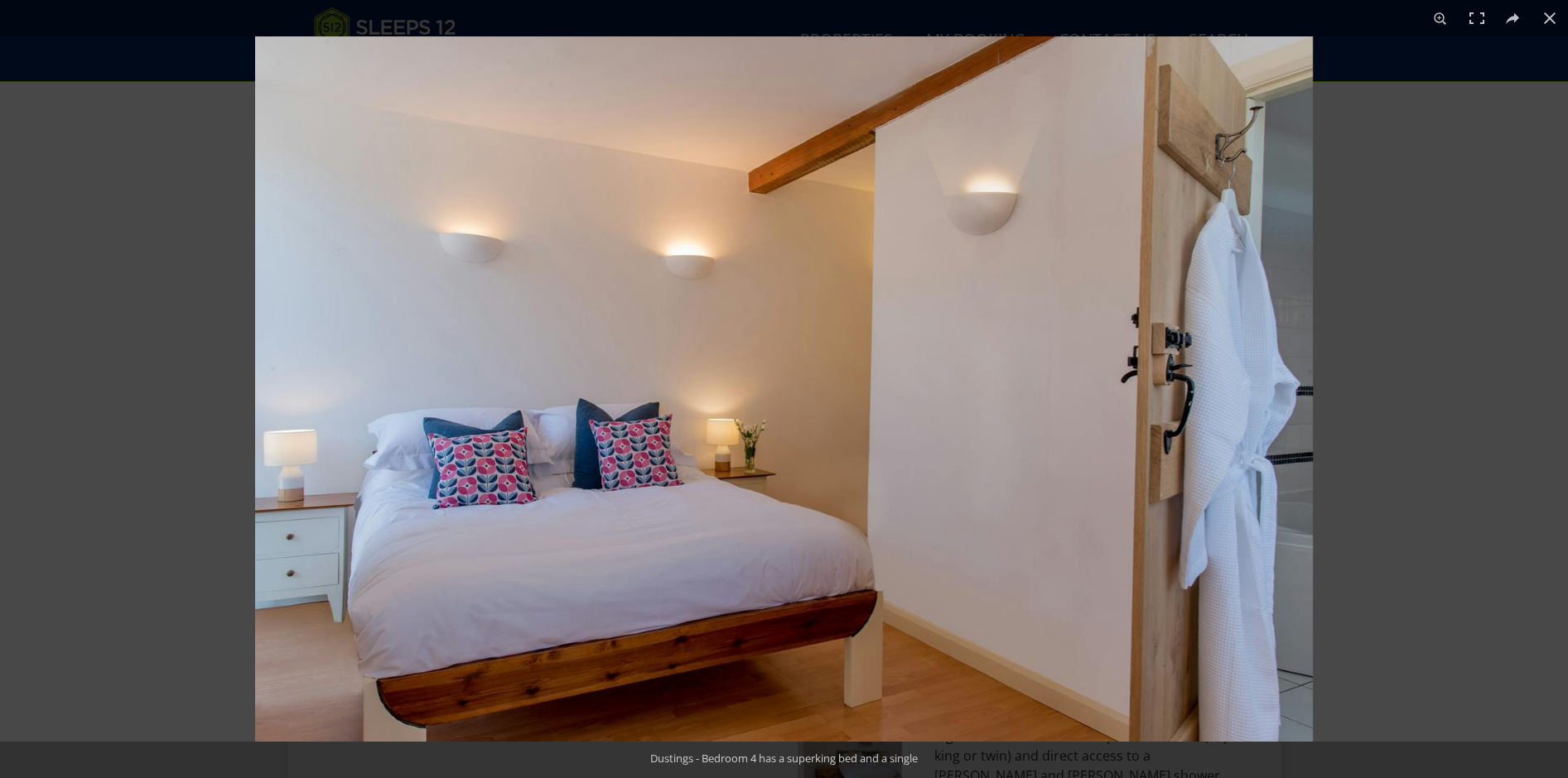
click at [1475, 231] on div at bounding box center [1040, 425] width 1568 height 778
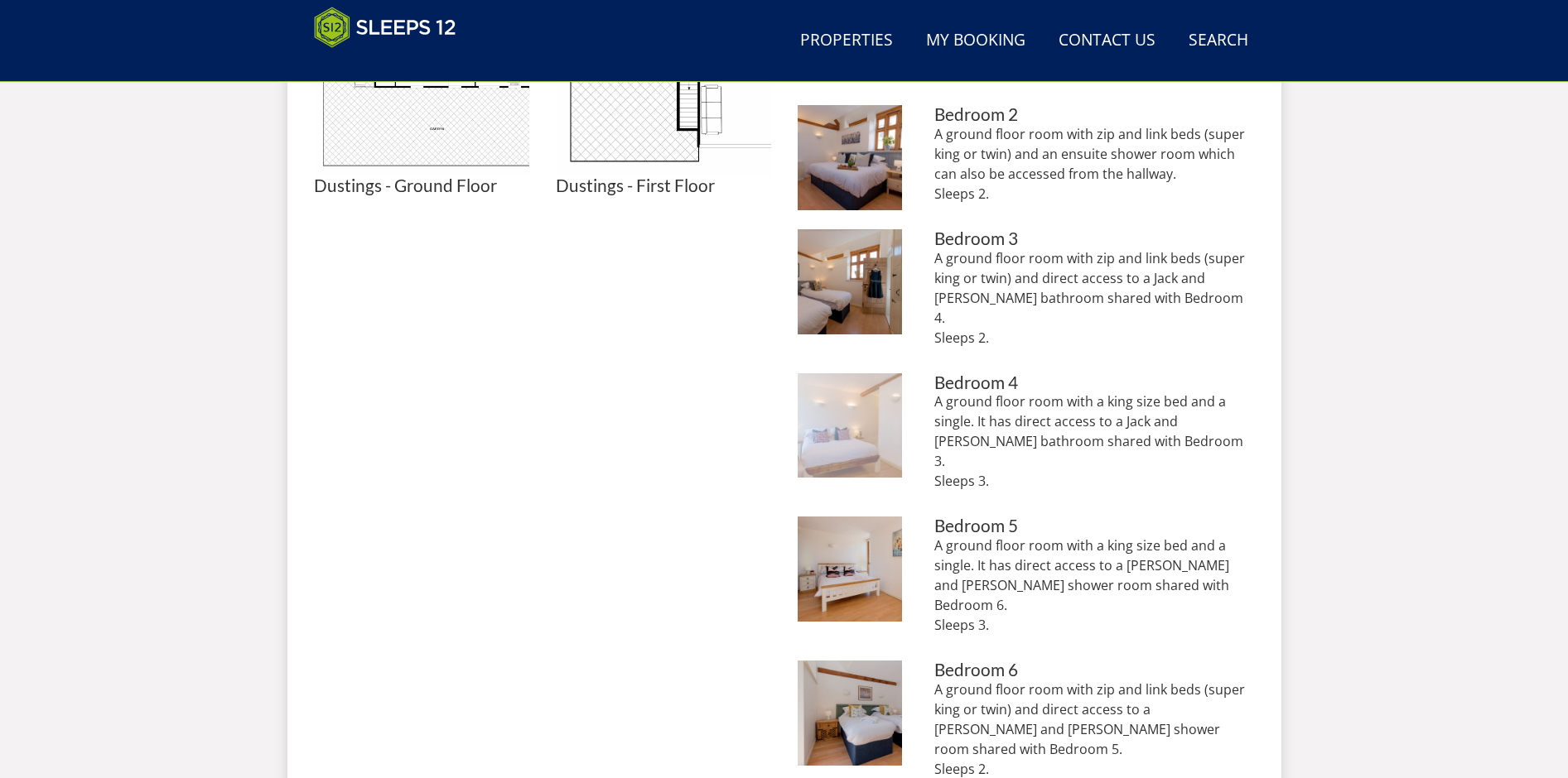
scroll to position [905, 0]
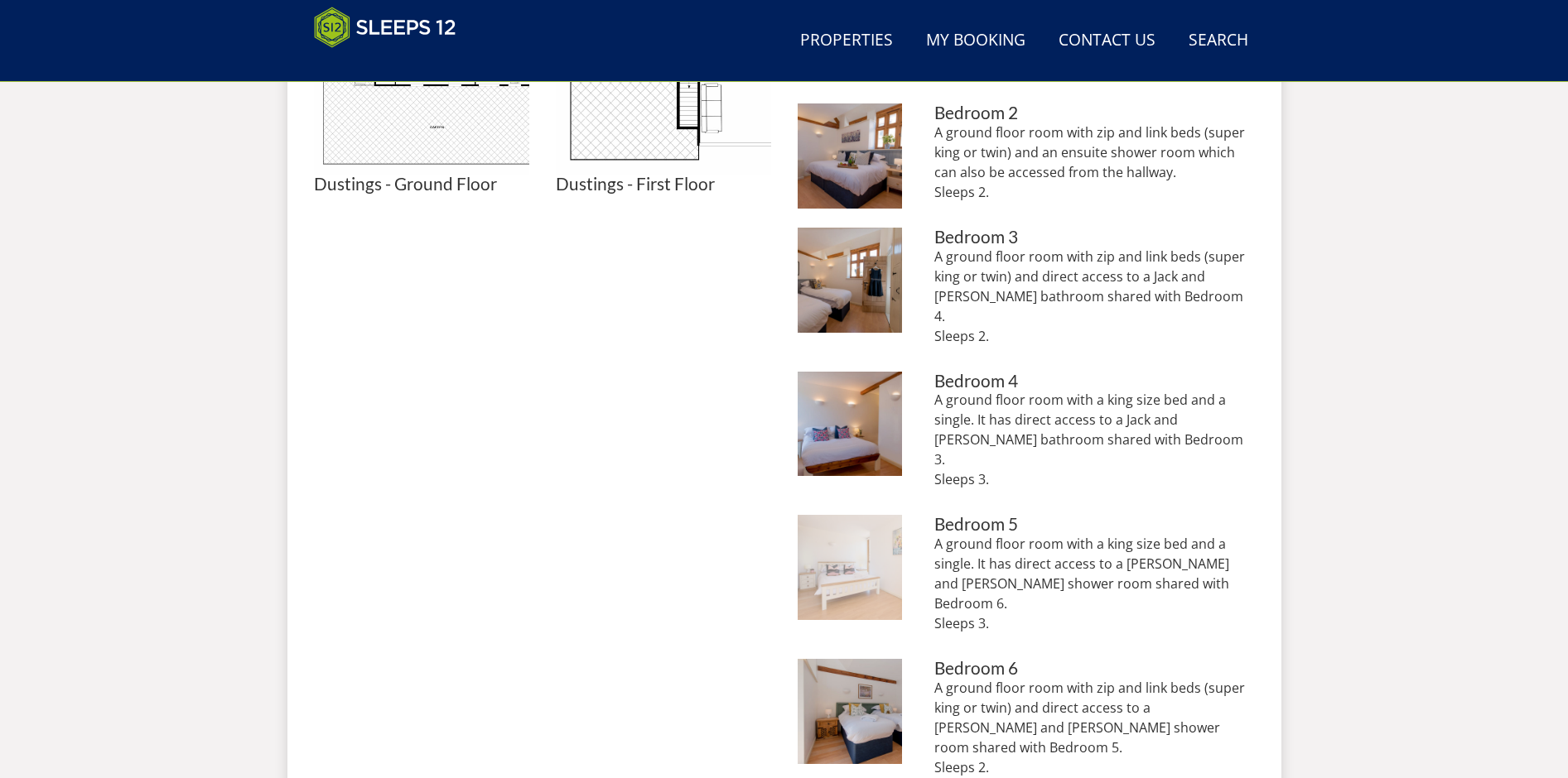
click at [864, 530] on img at bounding box center [850, 567] width 105 height 105
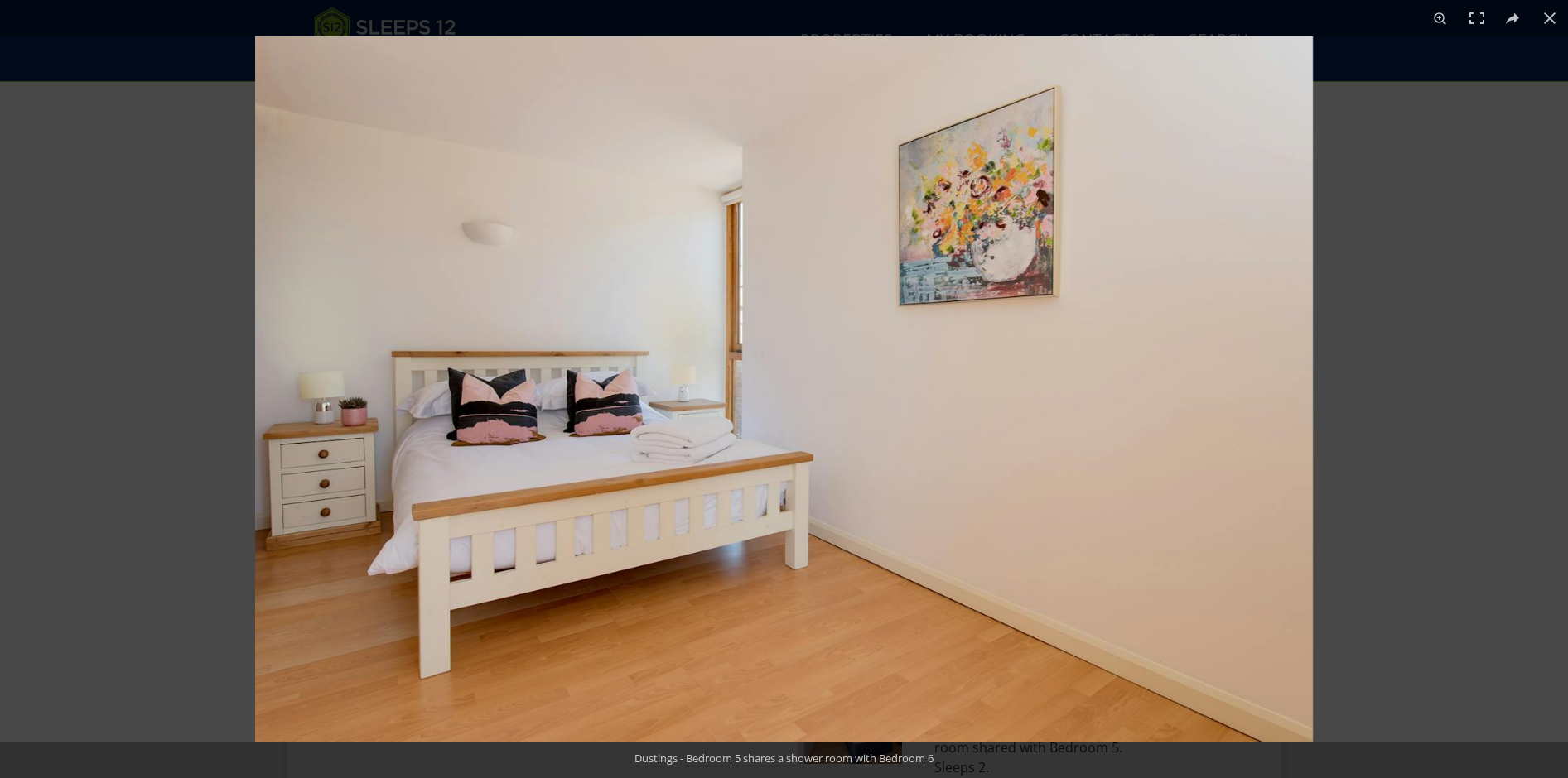
click at [1479, 267] on div at bounding box center [1040, 425] width 1568 height 778
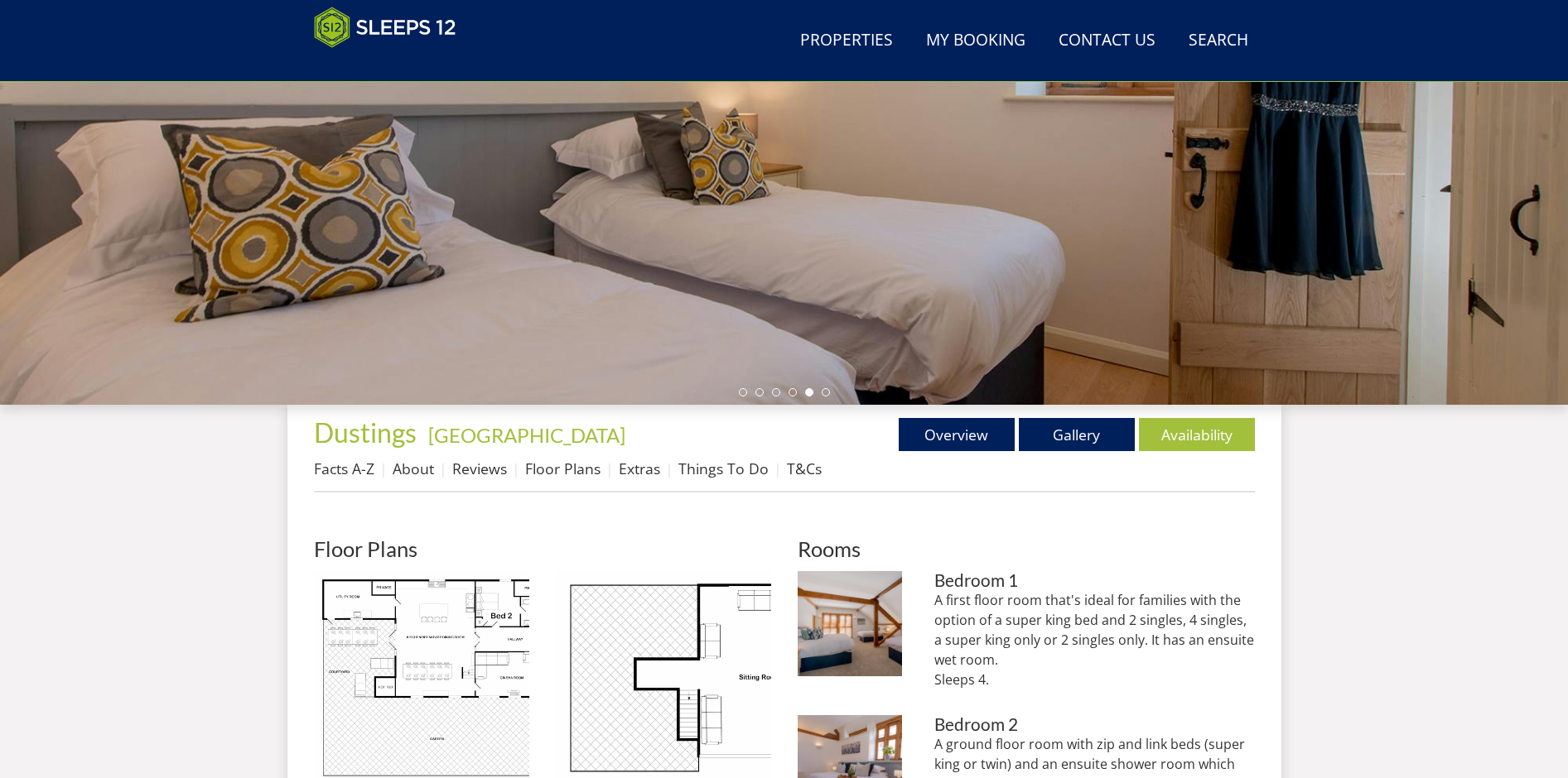
scroll to position [392, 0]
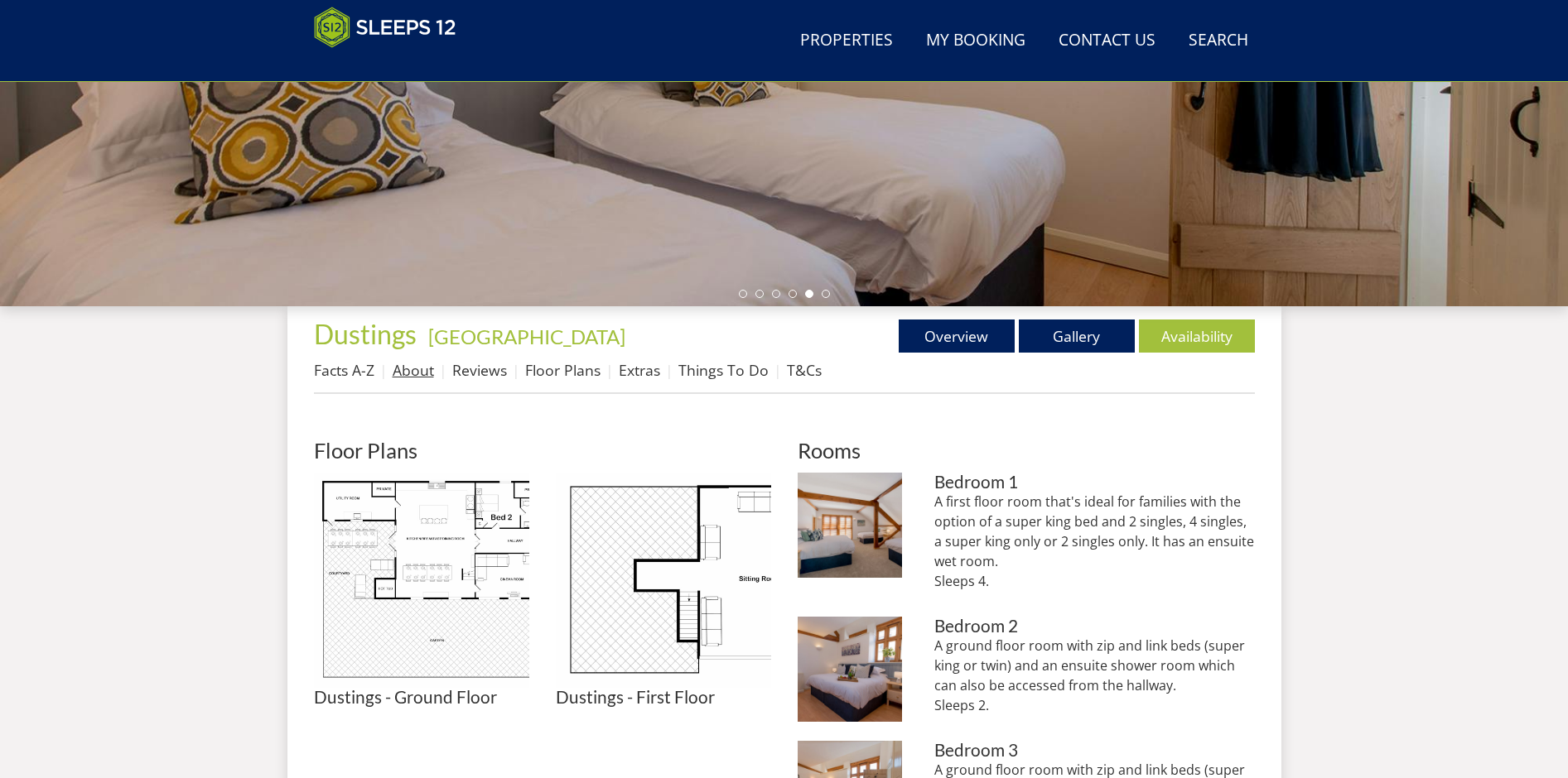
click at [421, 377] on link "About" at bounding box center [413, 370] width 41 height 20
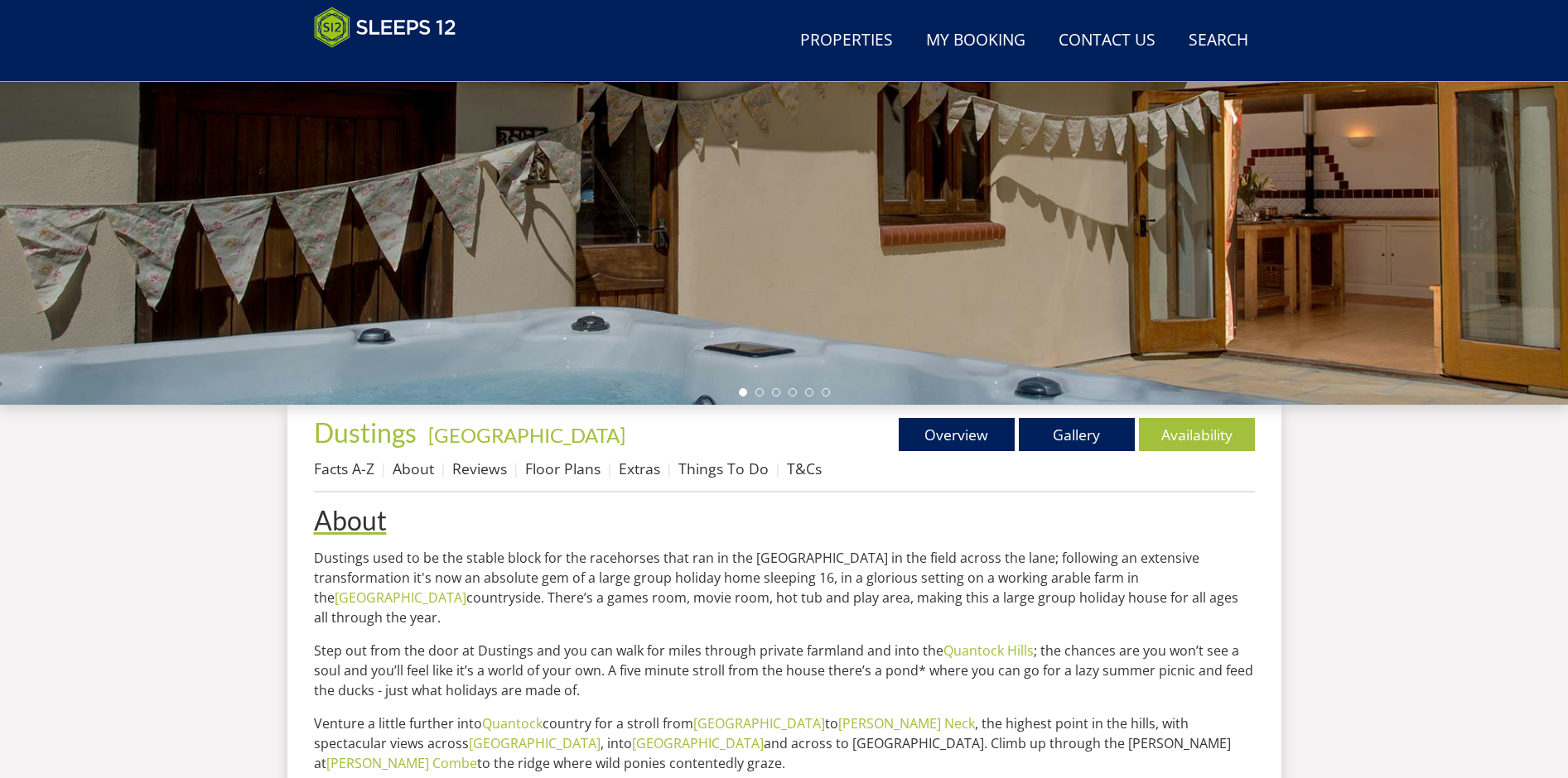
scroll to position [297, 0]
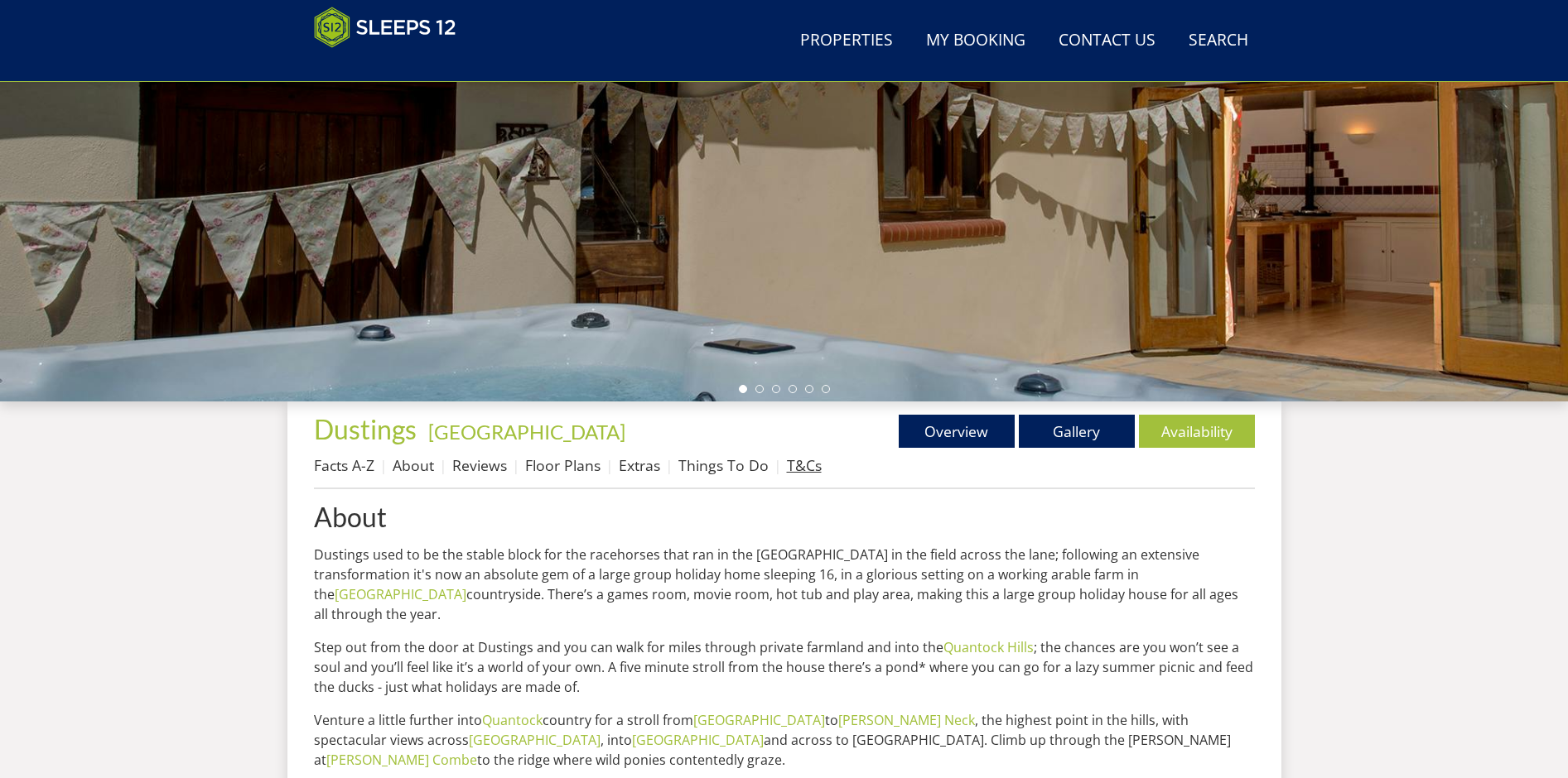
click at [792, 465] on link "T&Cs" at bounding box center [804, 465] width 34 height 20
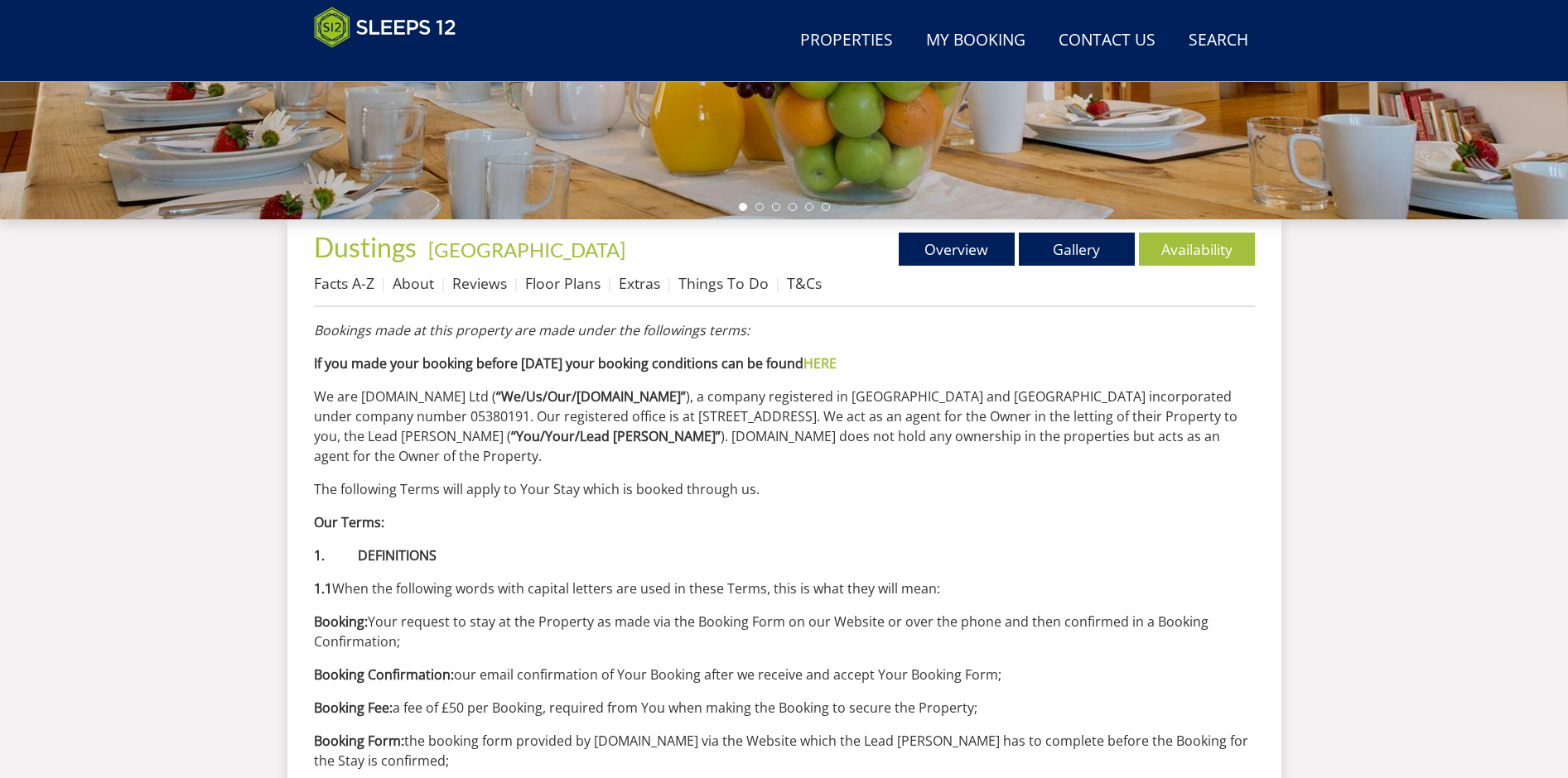
scroll to position [486, 0]
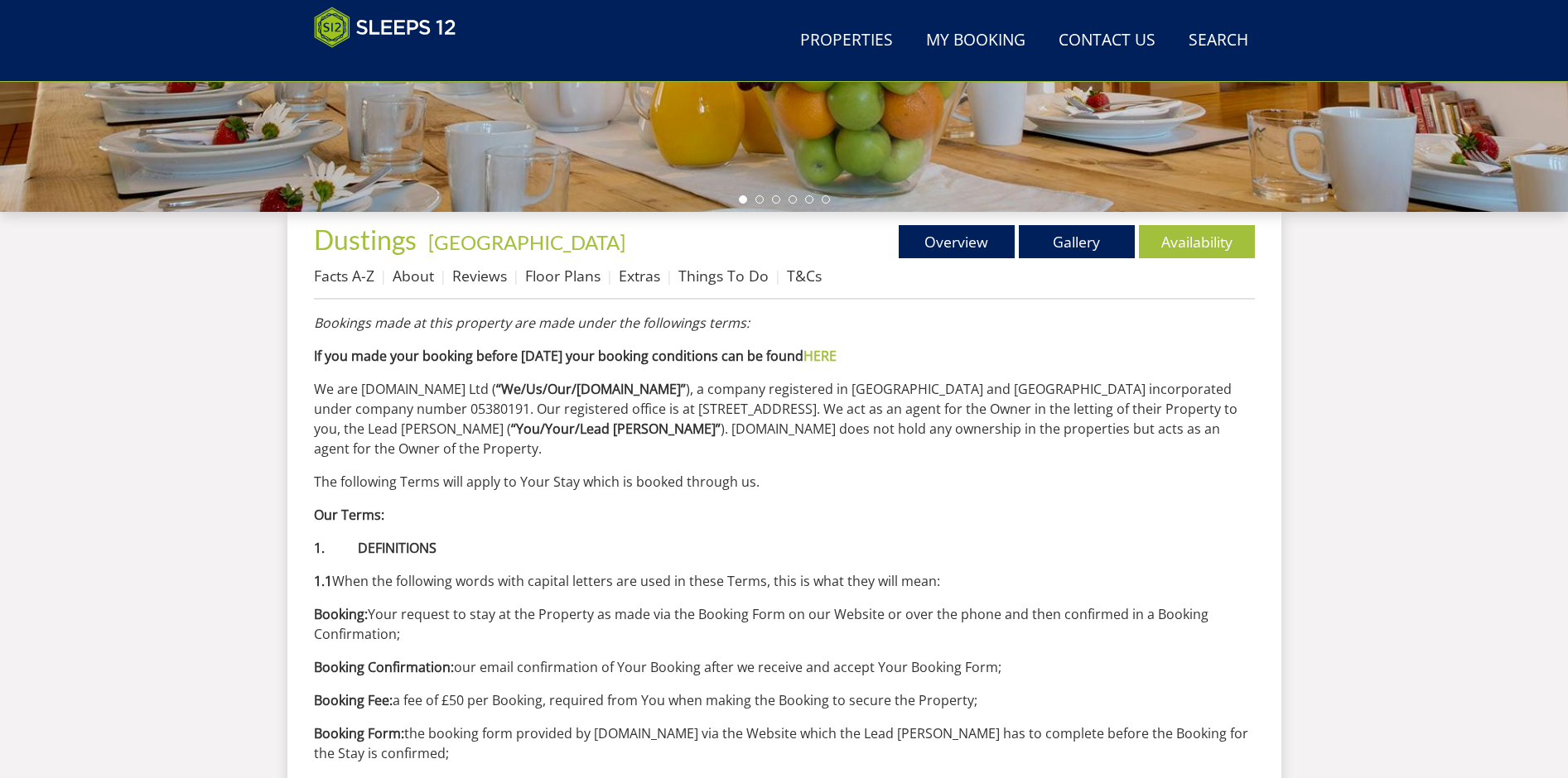
click at [366, 290] on li "Facts A-Z" at bounding box center [353, 276] width 79 height 29
click at [362, 285] on link "Facts A-Z" at bounding box center [343, 276] width 60 height 20
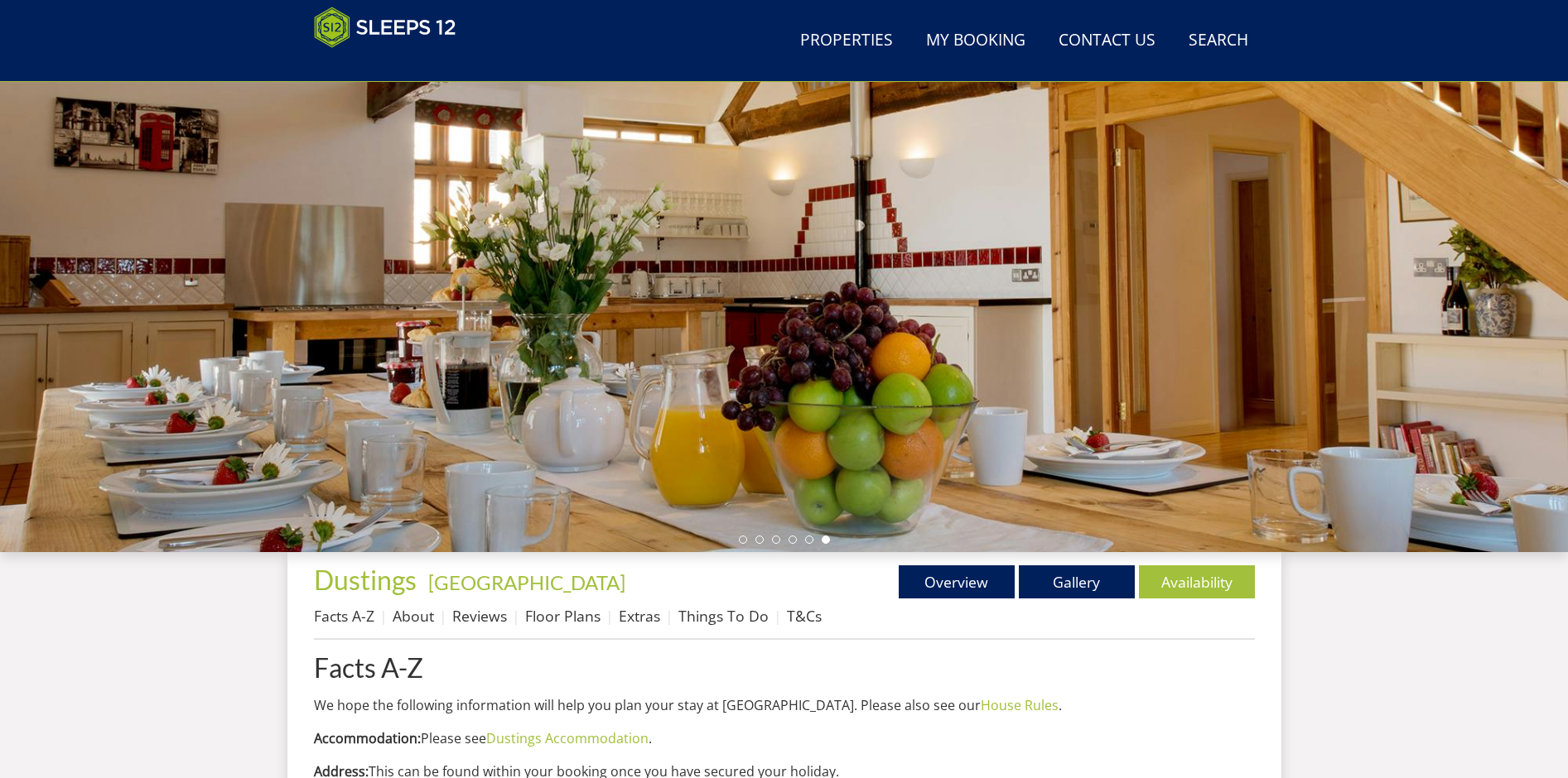
scroll to position [109, 0]
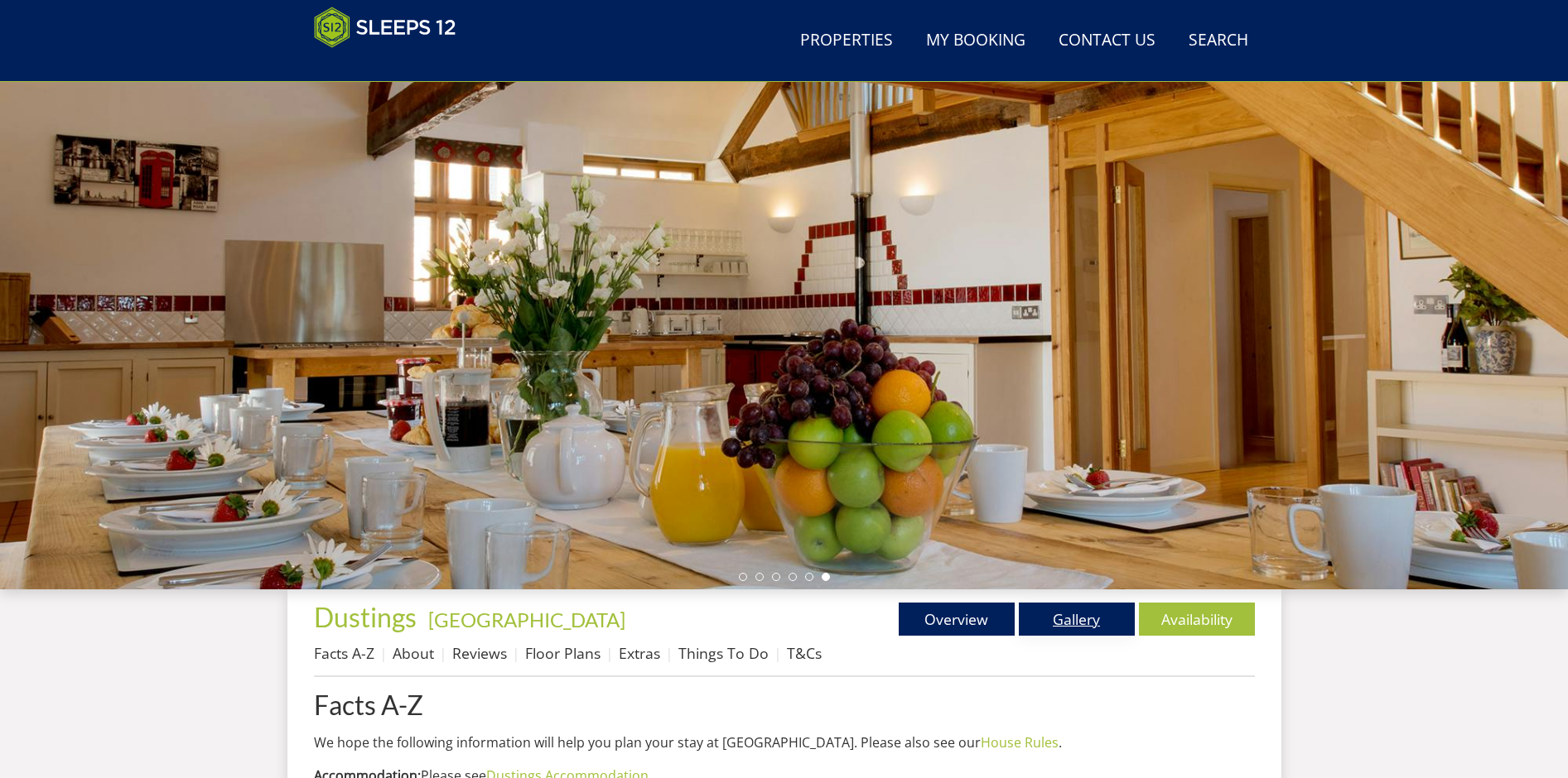
click at [1050, 616] on link "Gallery" at bounding box center [1077, 619] width 116 height 33
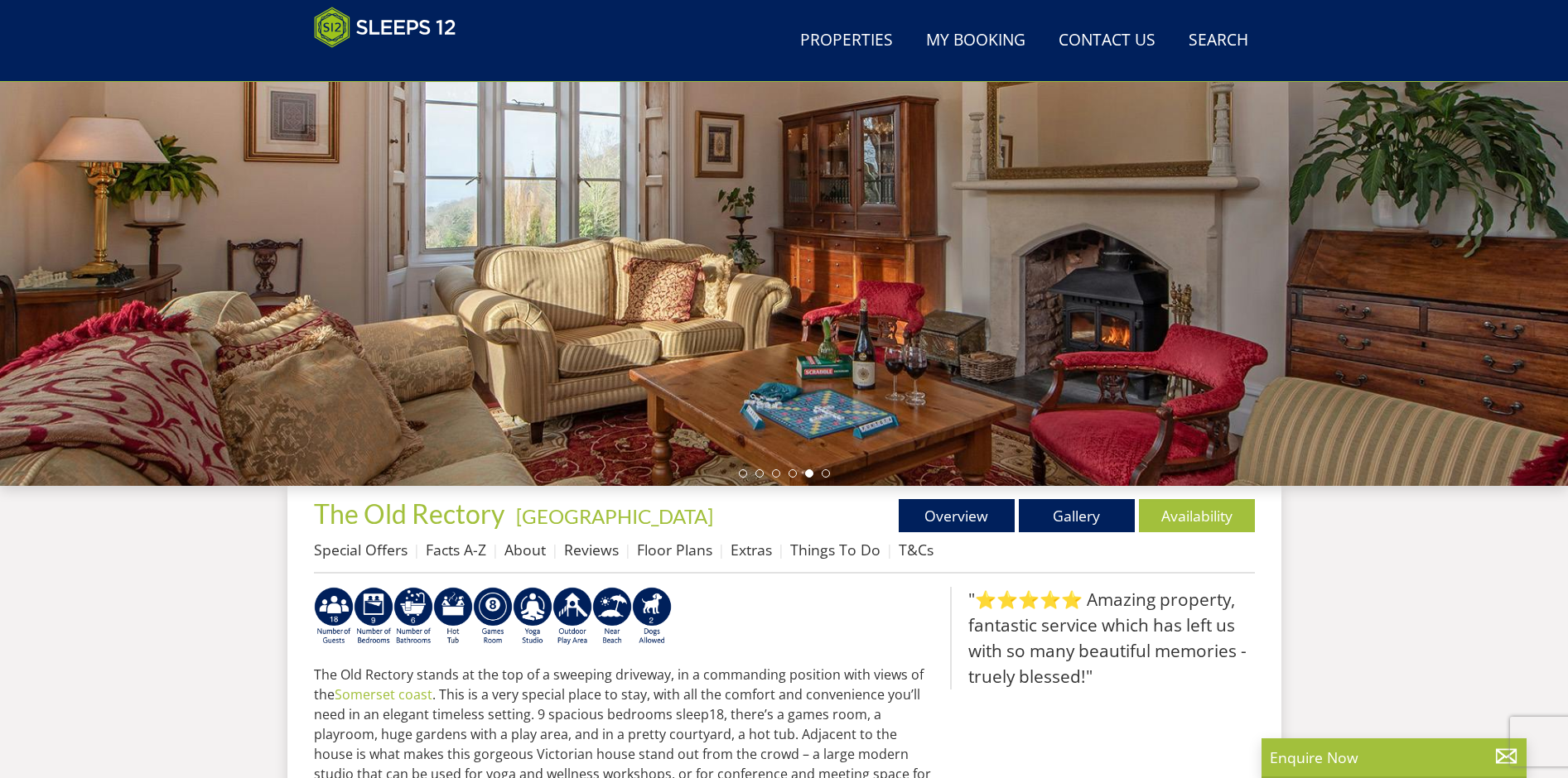
scroll to position [202, 0]
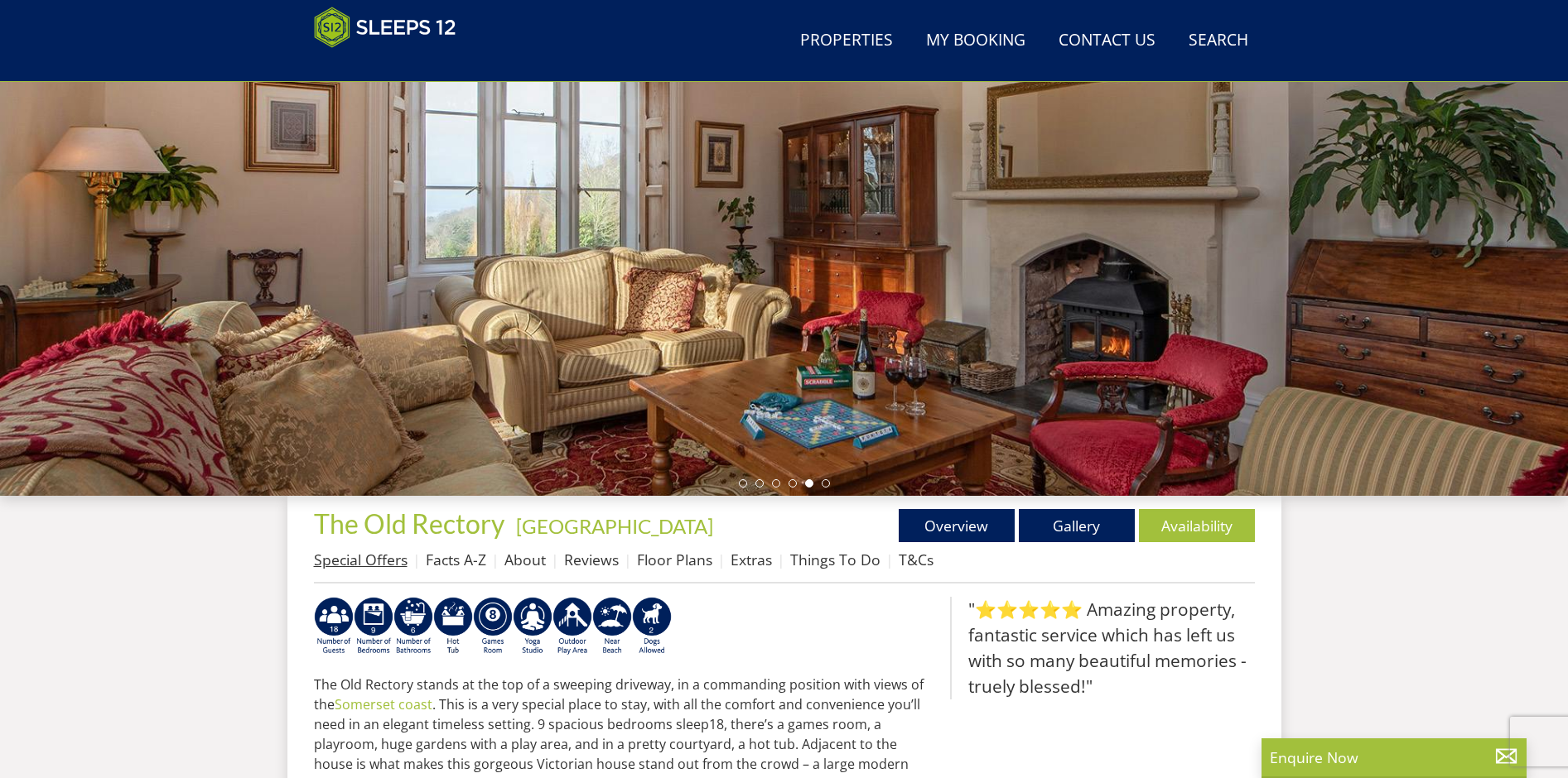
click at [367, 559] on link "Special Offers" at bounding box center [361, 560] width 93 height 20
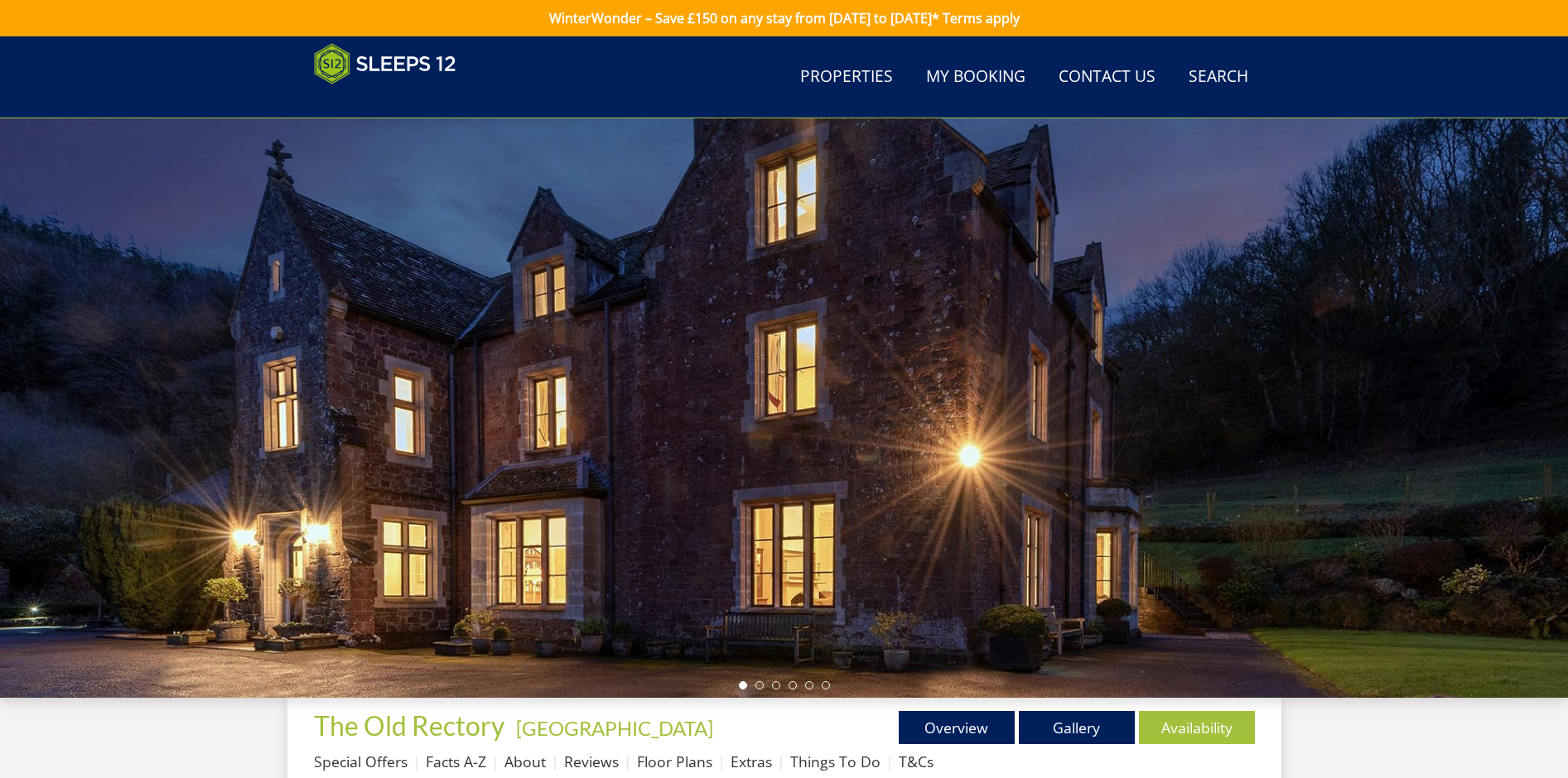
scroll to position [144, 0]
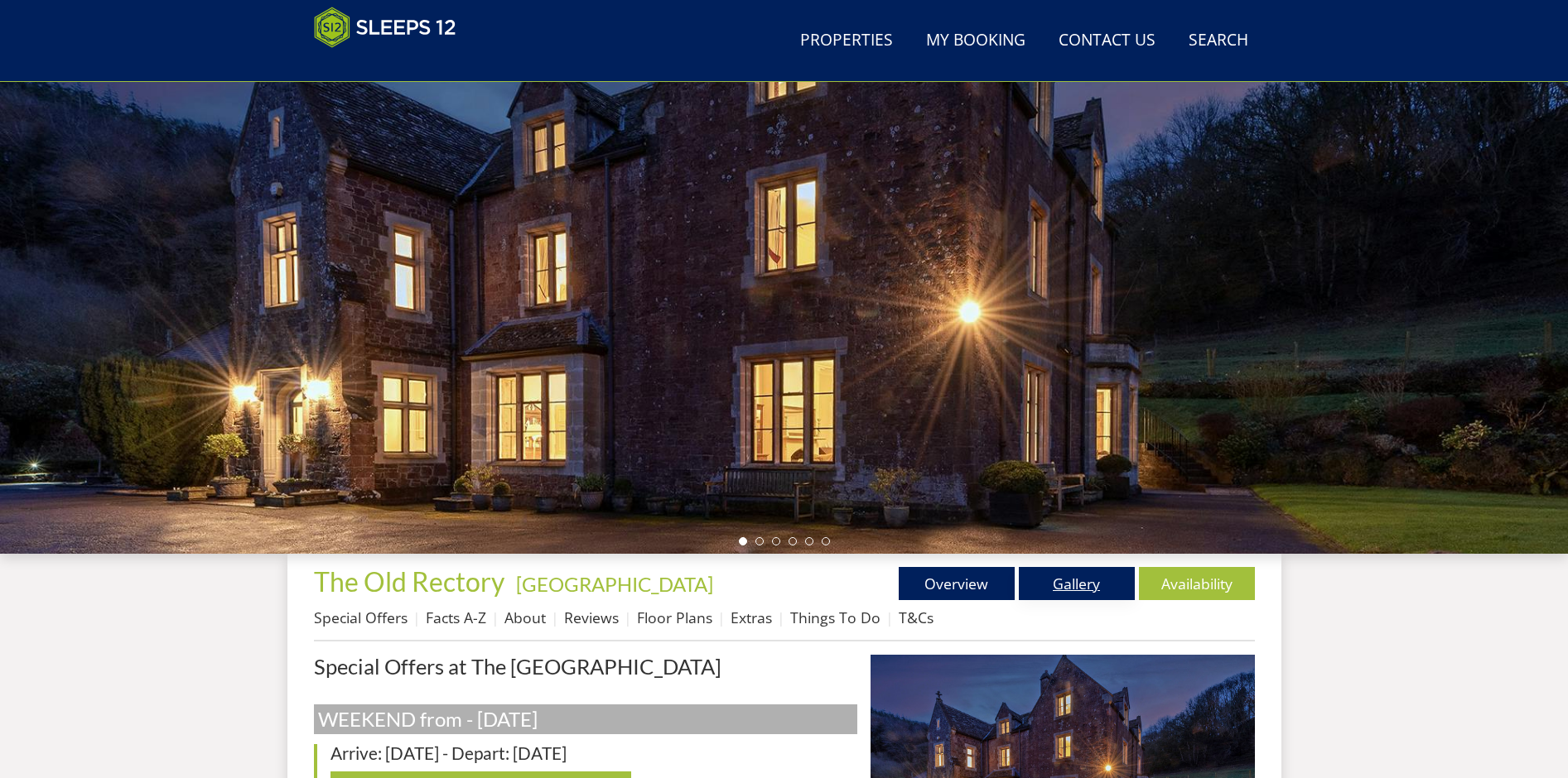
click at [1043, 577] on link "Gallery" at bounding box center [1077, 584] width 116 height 33
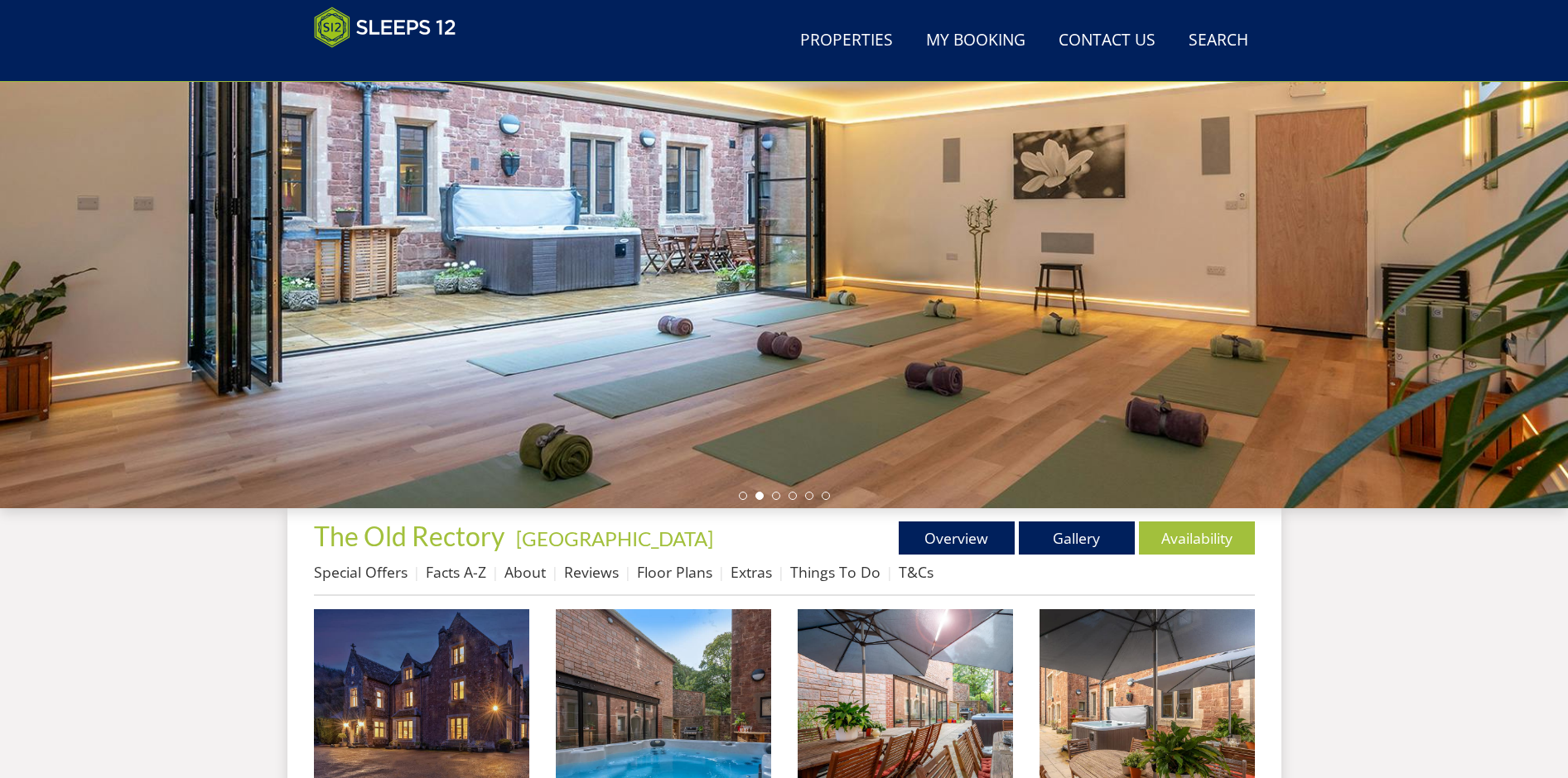
scroll to position [285, 0]
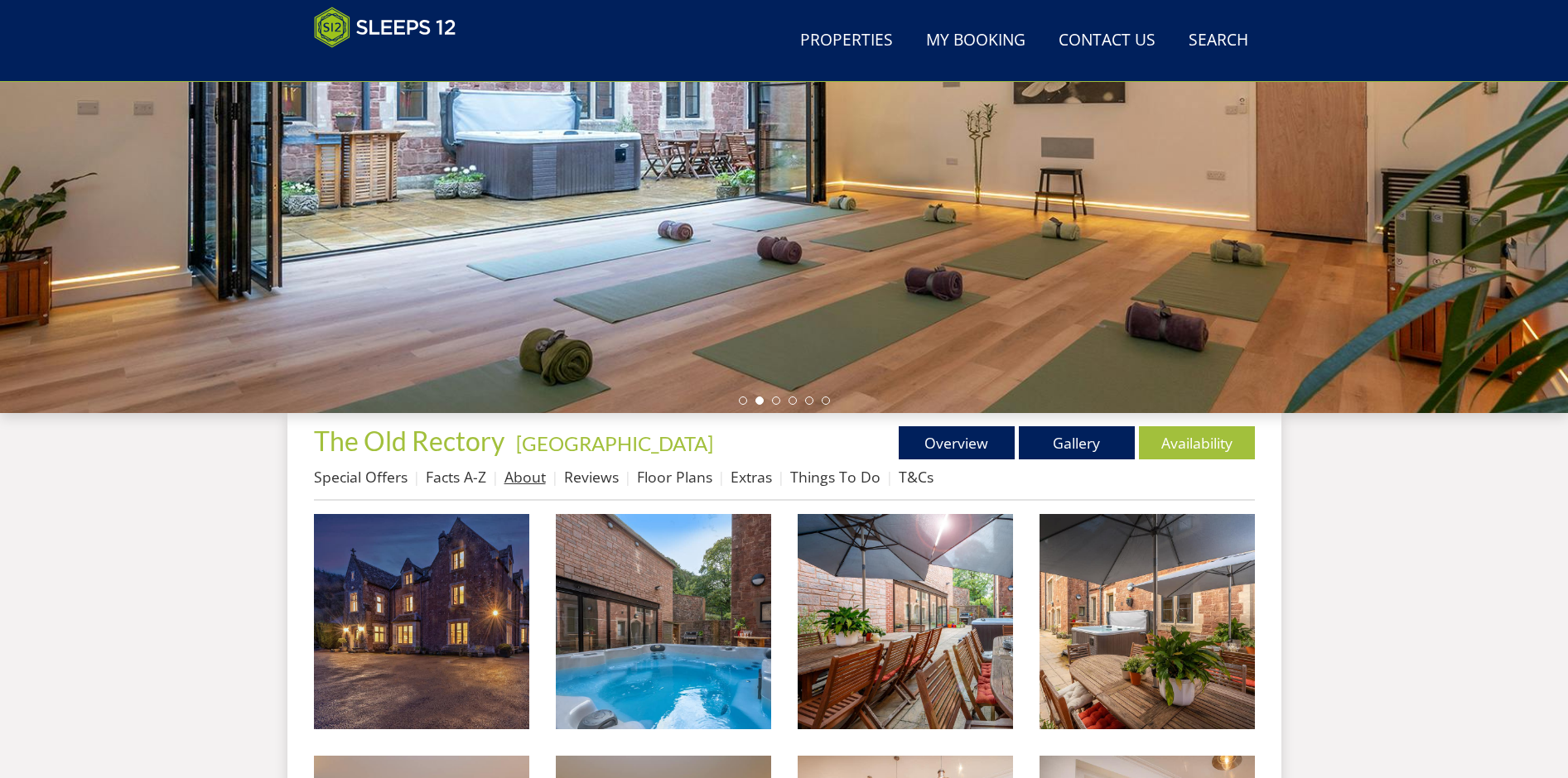
click at [511, 476] on link "About" at bounding box center [525, 477] width 41 height 20
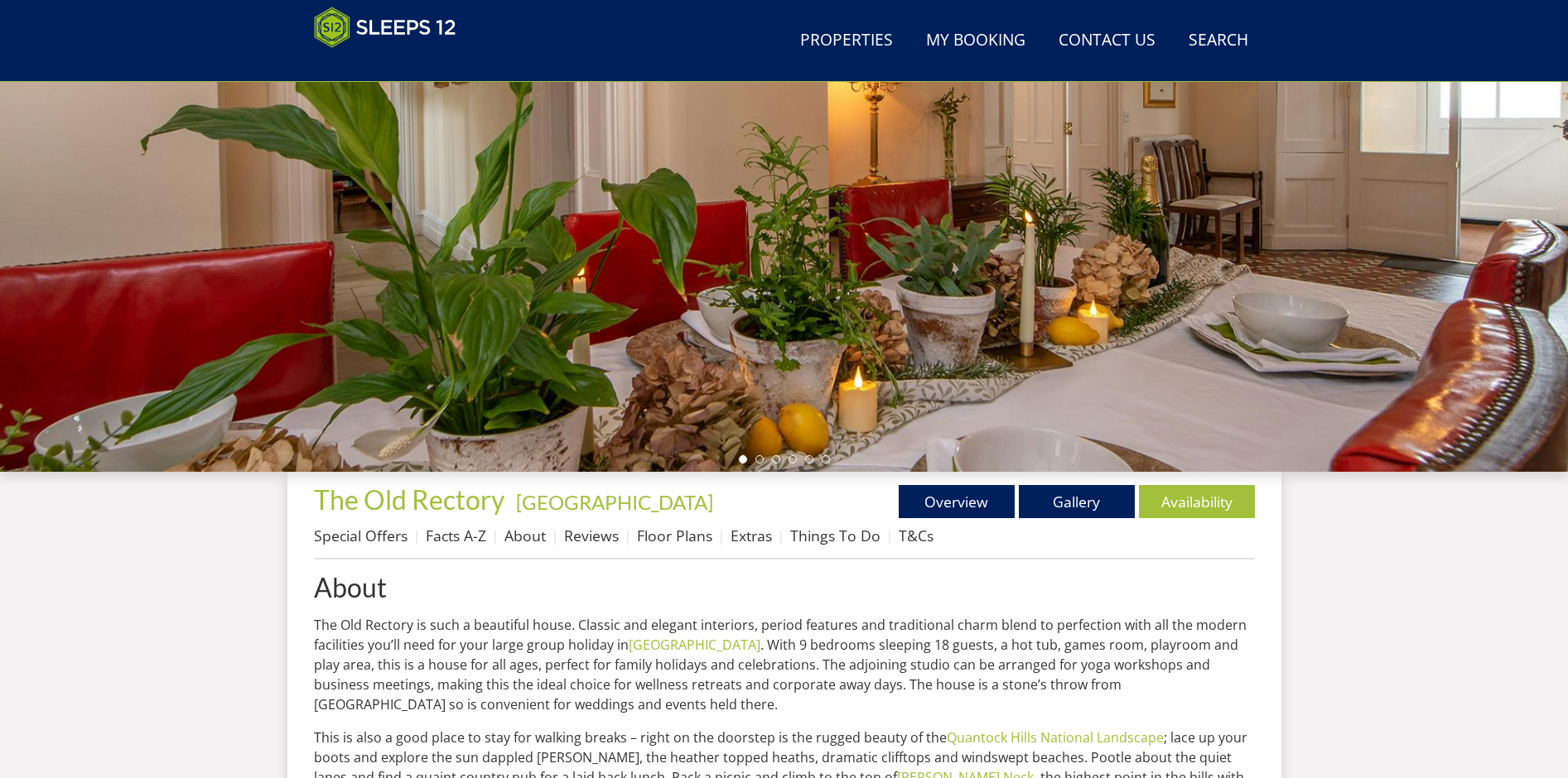
scroll to position [399, 0]
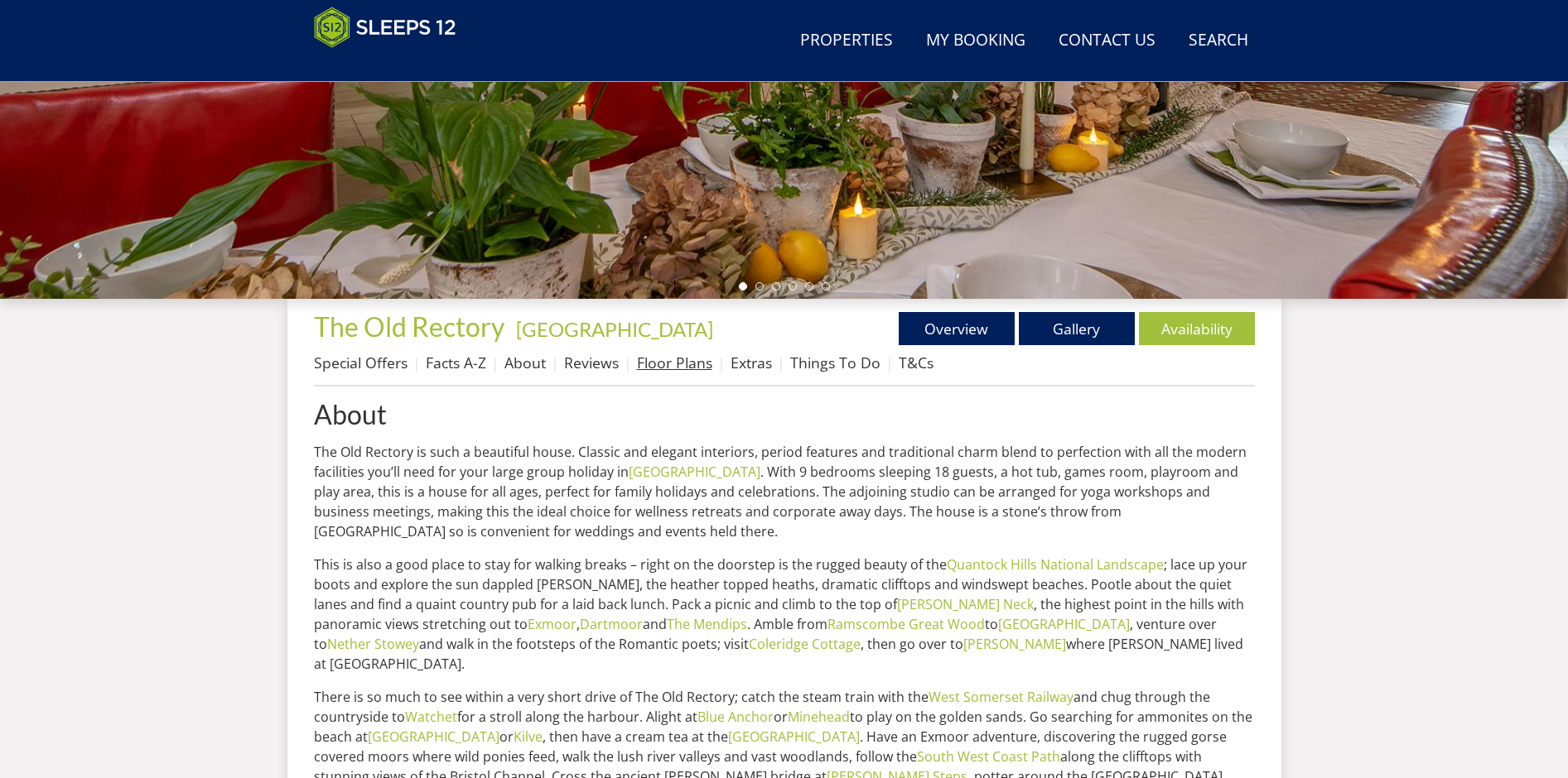
click at [659, 352] on li "Floor Plans" at bounding box center [684, 363] width 93 height 29
click at [661, 372] on link "Floor Plans" at bounding box center [674, 362] width 75 height 20
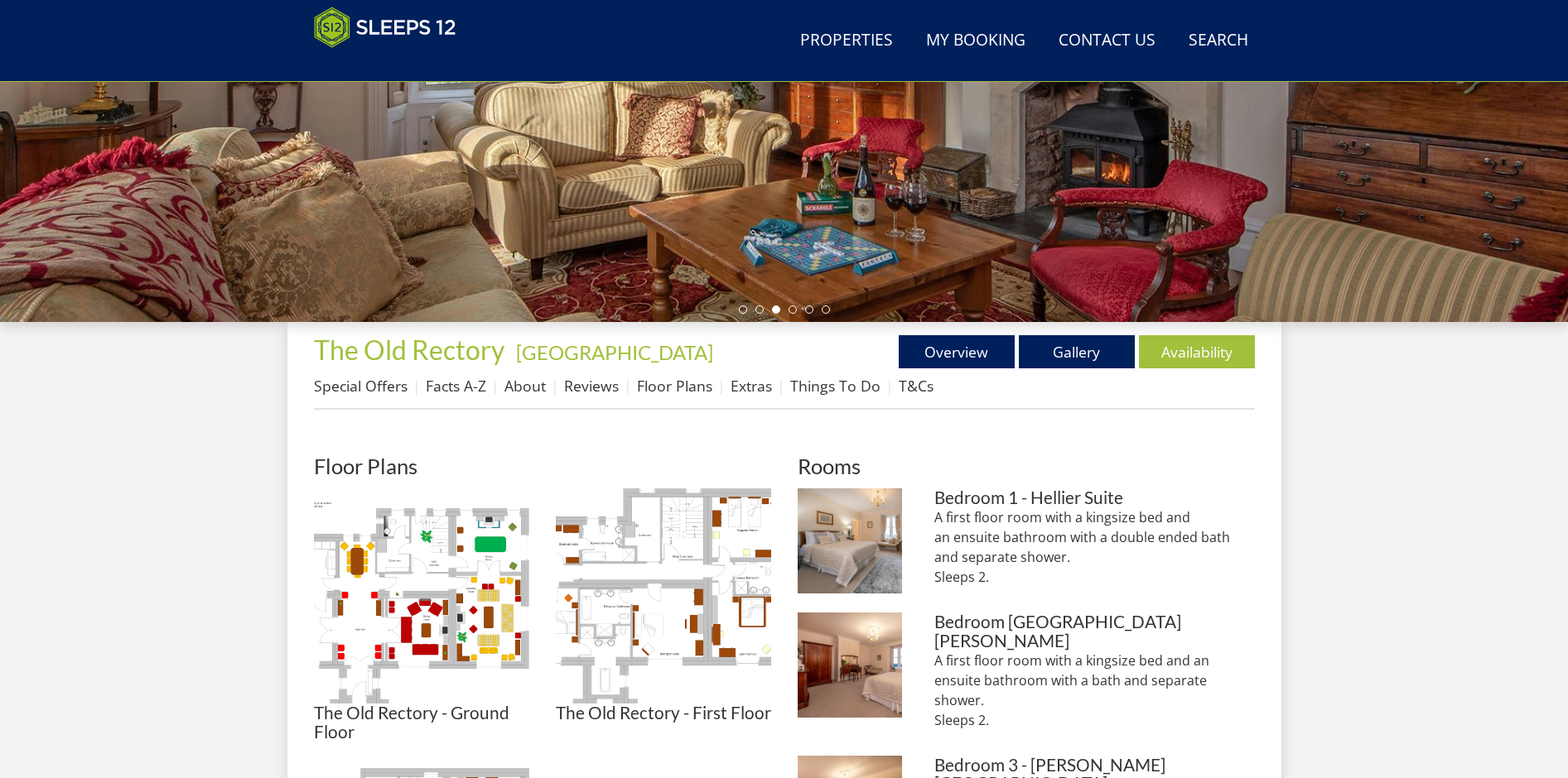
scroll to position [379, 0]
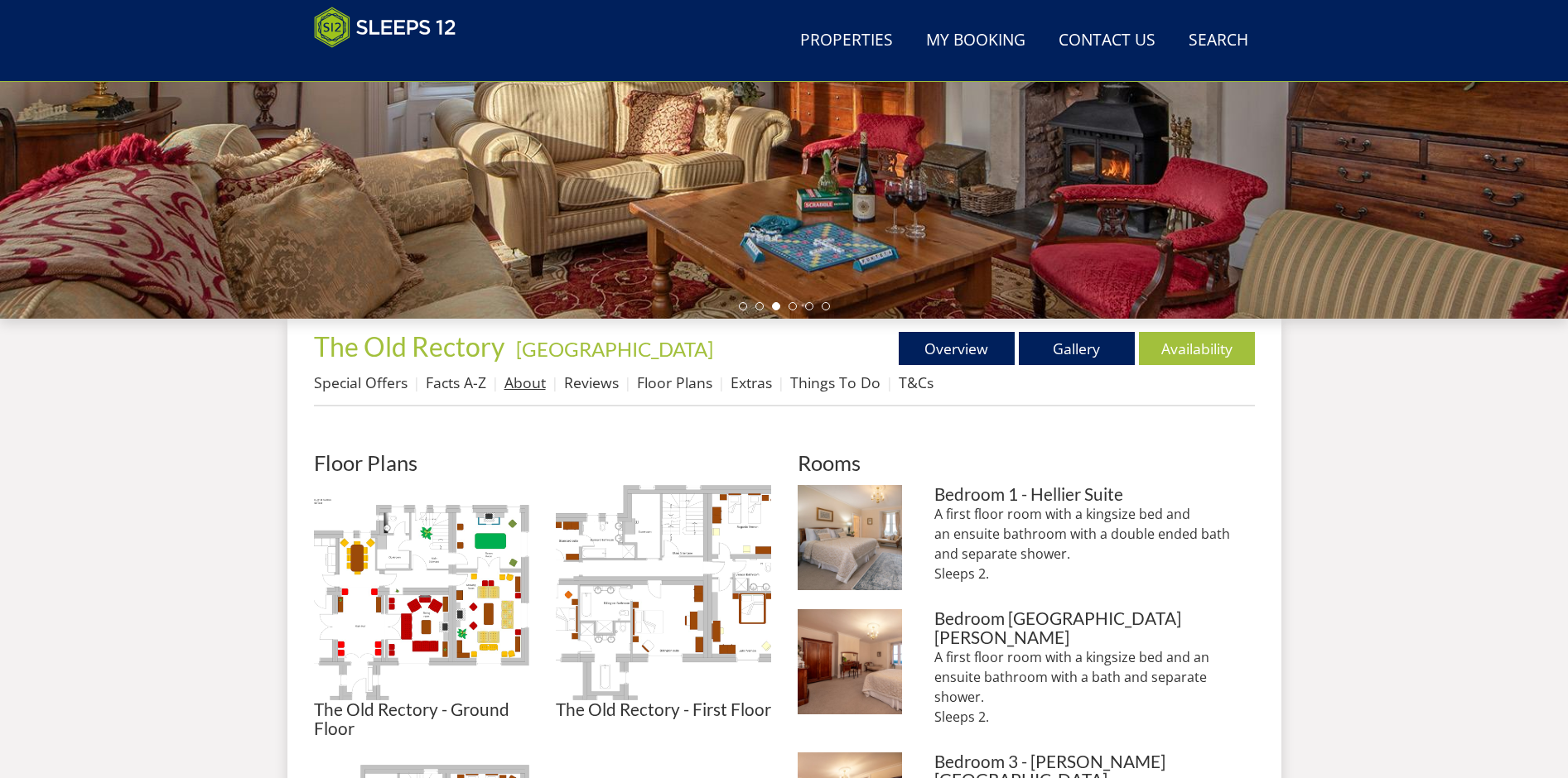
click at [526, 388] on link "About" at bounding box center [525, 382] width 41 height 20
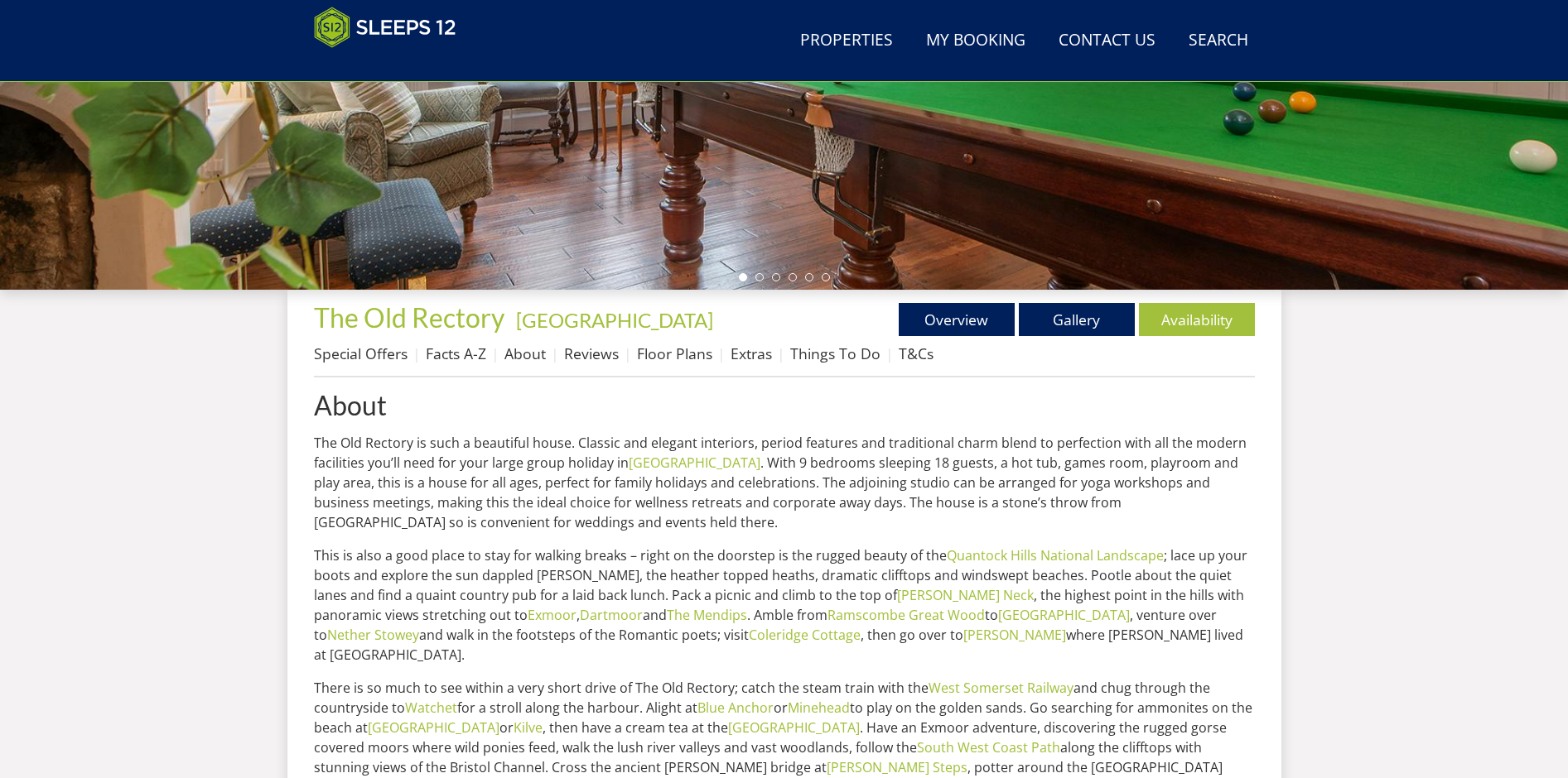
scroll to position [422, 0]
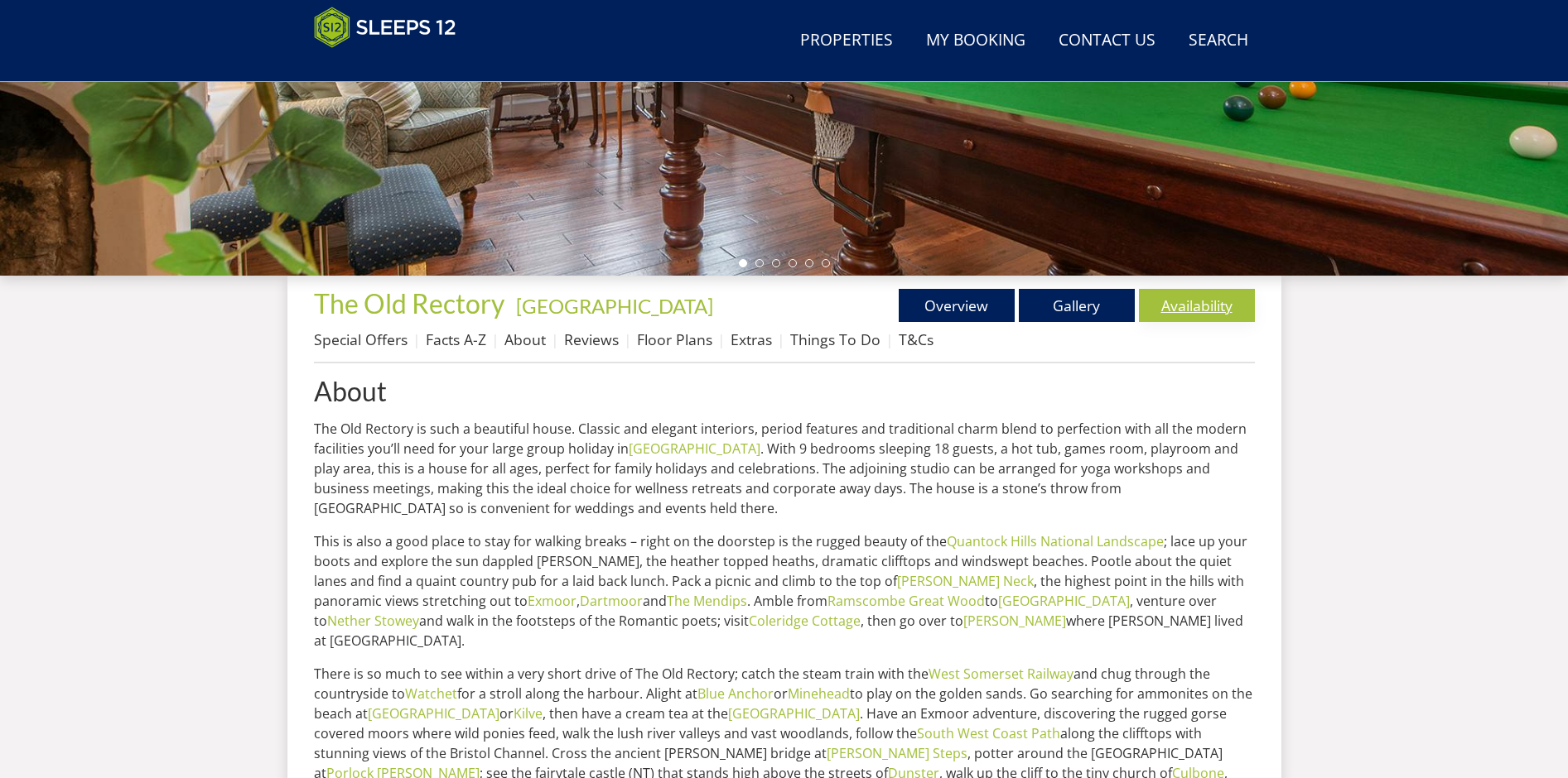
click at [1172, 312] on link "Availability" at bounding box center [1197, 305] width 116 height 33
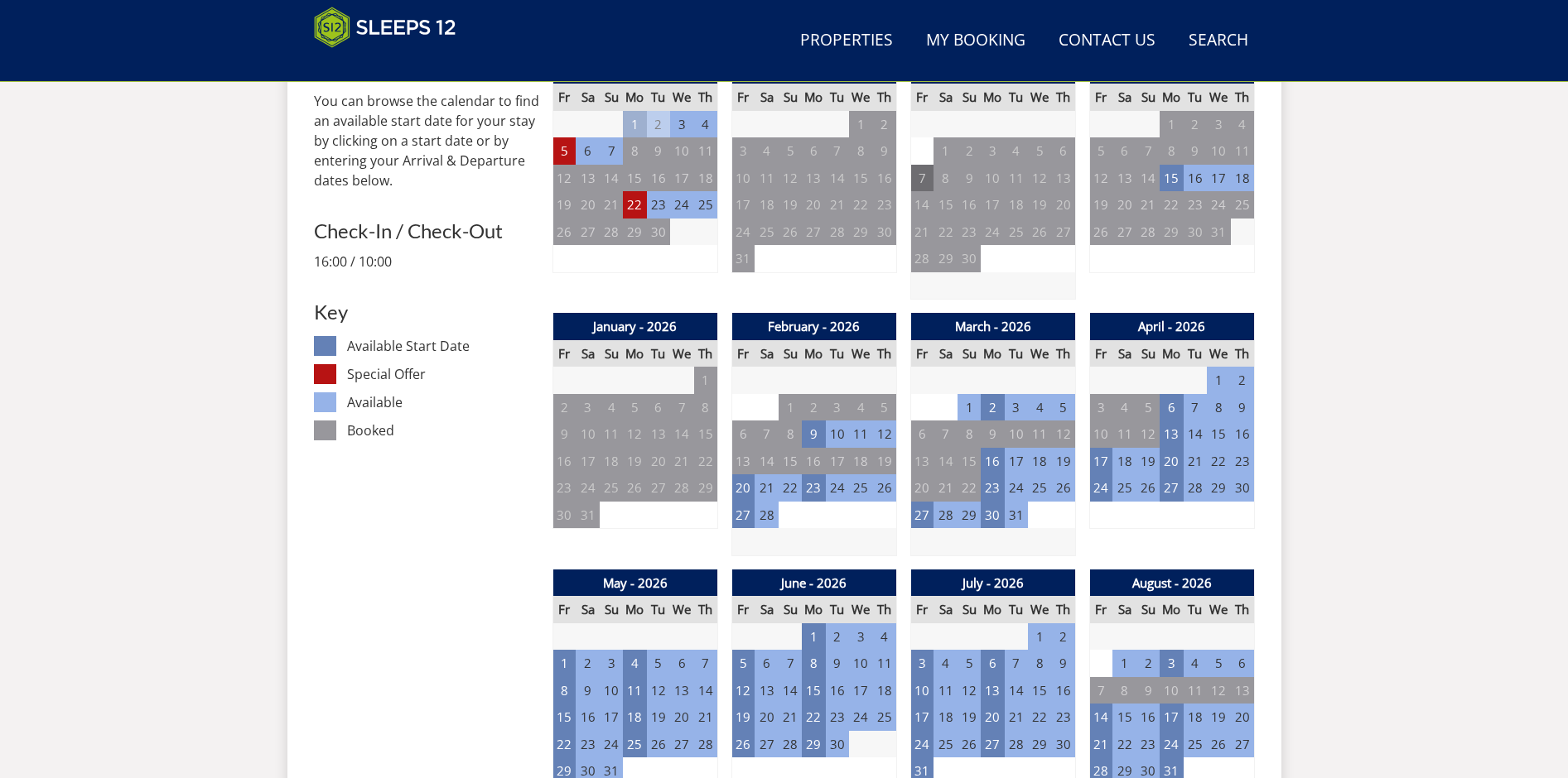
scroll to position [778, 0]
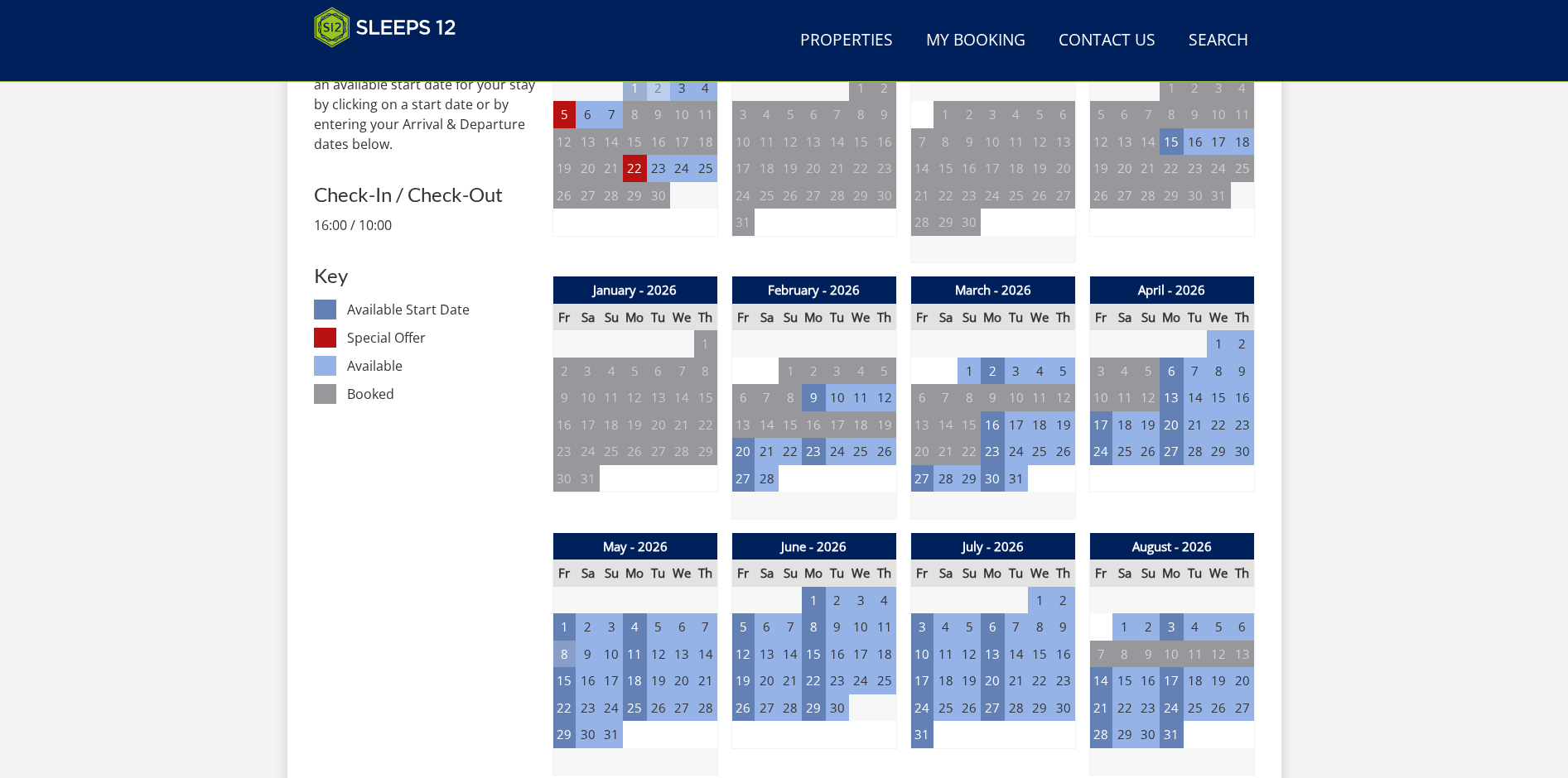
click at [560, 657] on td "8" at bounding box center [564, 654] width 23 height 28
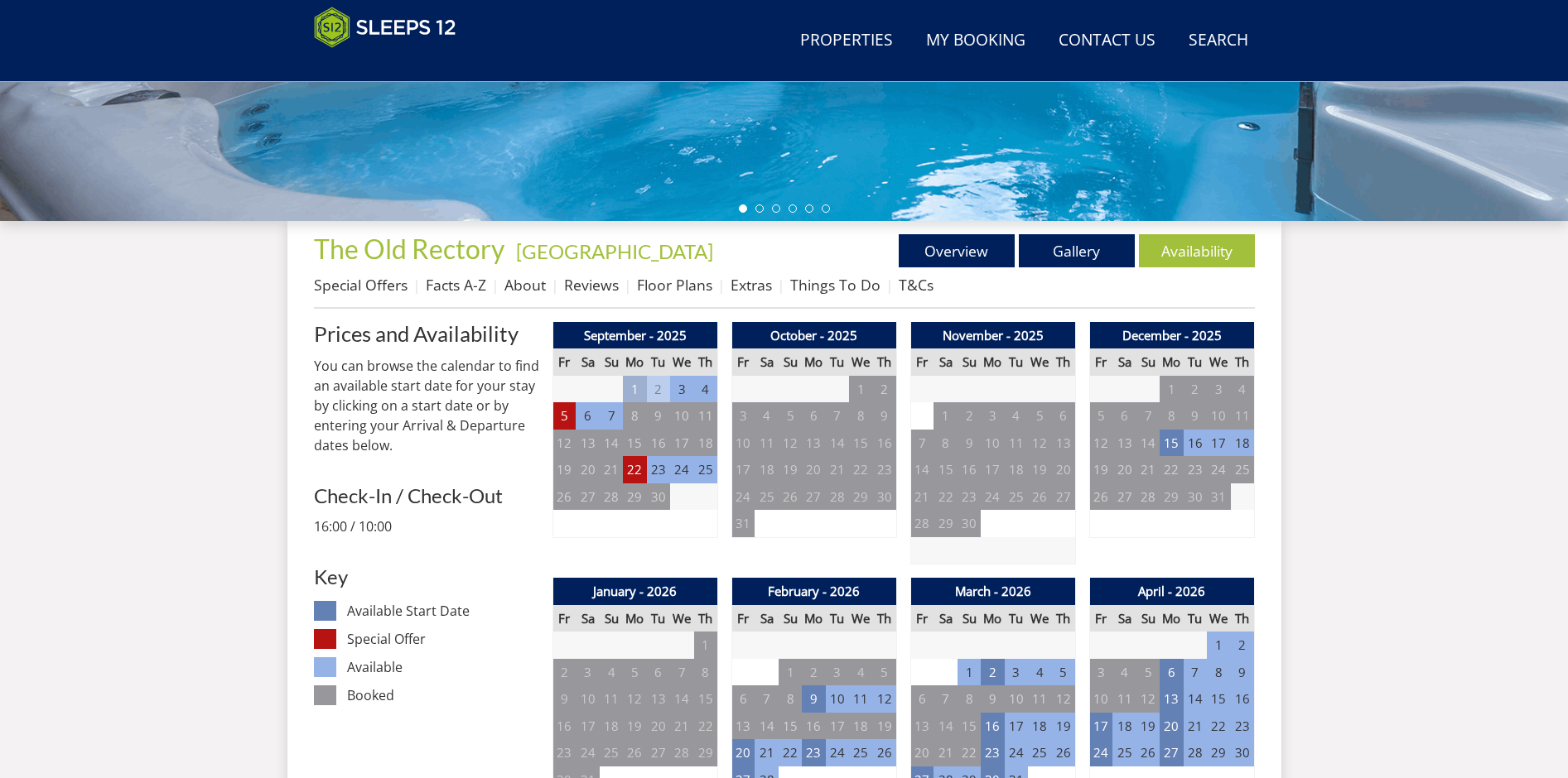
scroll to position [476, 0]
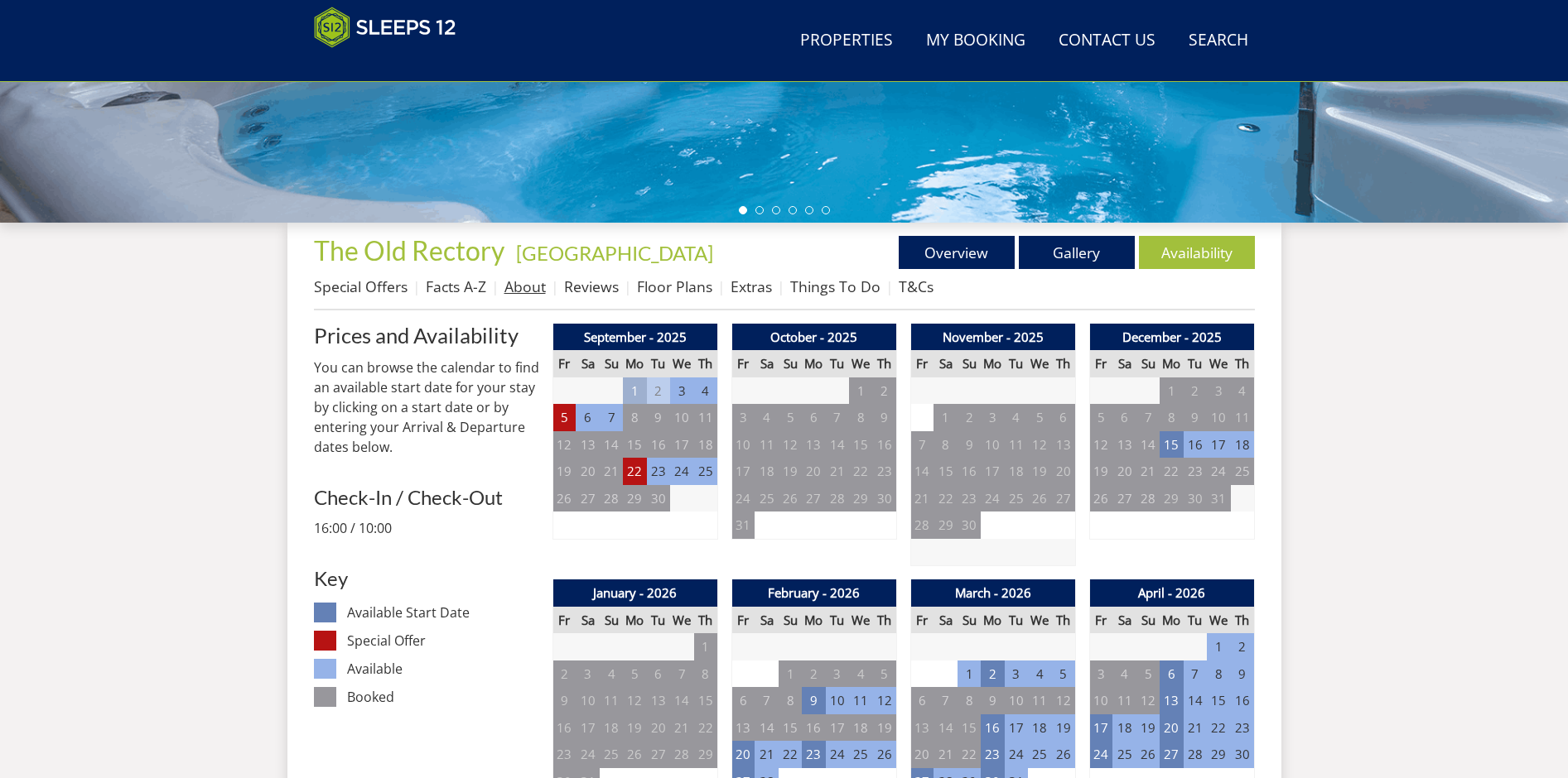
click at [531, 289] on link "About" at bounding box center [525, 286] width 41 height 20
